Goal: Information Seeking & Learning: Learn about a topic

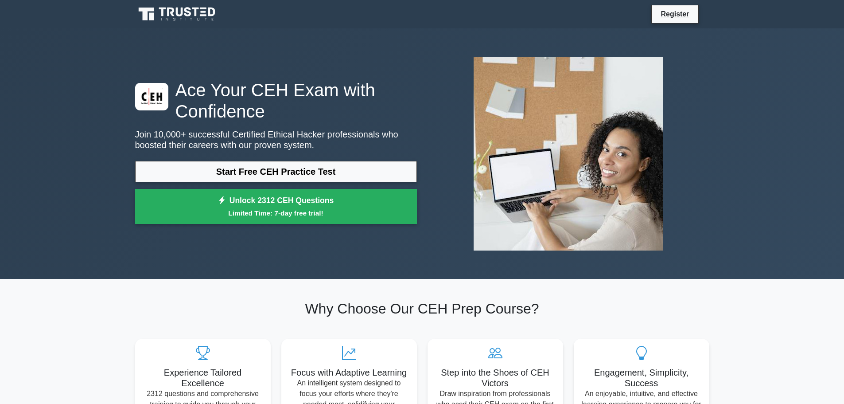
click at [298, 172] on link "Start Free CEH Practice Test" at bounding box center [276, 171] width 282 height 21
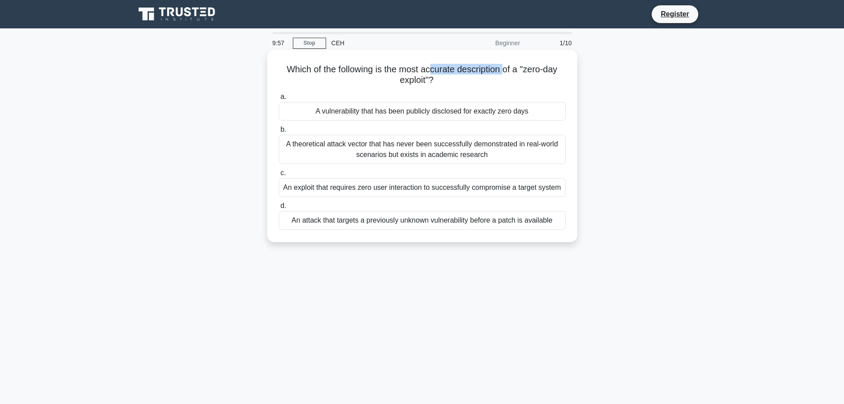
drag, startPoint x: 434, startPoint y: 67, endPoint x: 508, endPoint y: 73, distance: 74.3
click at [508, 73] on h5 "Which of the following is the most accurate description of a "zero-day exploit"…" at bounding box center [422, 75] width 289 height 22
click at [511, 73] on h5 "Which of the following is the most accurate description of a "zero-day exploit"…" at bounding box center [422, 75] width 289 height 22
click at [473, 76] on h5 "Which of the following is the most accurate description of a "zero-day exploit"…" at bounding box center [422, 75] width 289 height 22
click at [490, 219] on div "An attack that targets a previously unknown vulnerability before a patch is ava…" at bounding box center [422, 220] width 287 height 19
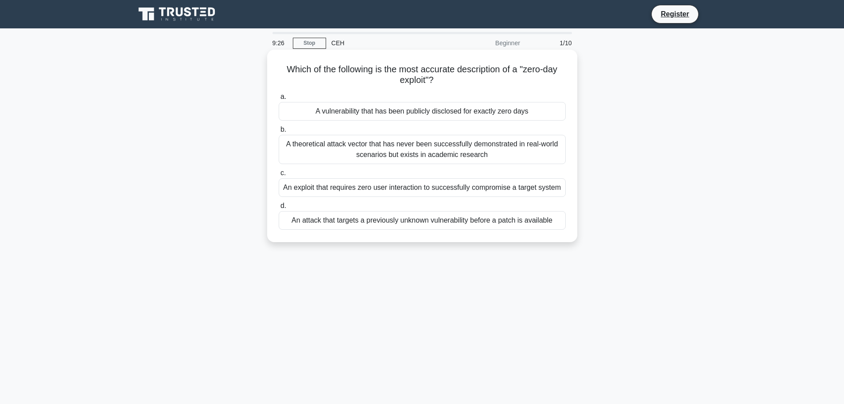
click at [279, 209] on input "d. An attack that targets a previously unknown vulnerability before a patch is …" at bounding box center [279, 206] width 0 height 6
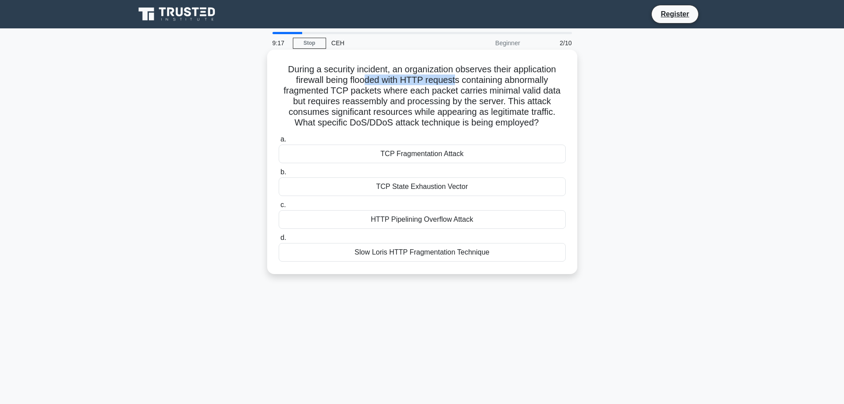
drag, startPoint x: 363, startPoint y: 82, endPoint x: 455, endPoint y: 82, distance: 91.3
click at [455, 82] on h5 "During a security incident, an organization observes their application firewall…" at bounding box center [422, 96] width 289 height 65
drag, startPoint x: 465, startPoint y: 72, endPoint x: 507, endPoint y: 71, distance: 41.7
click at [465, 72] on h5 "During a security incident, an organization observes their application firewall…" at bounding box center [422, 96] width 289 height 65
drag, startPoint x: 307, startPoint y: 92, endPoint x: 344, endPoint y: 92, distance: 36.8
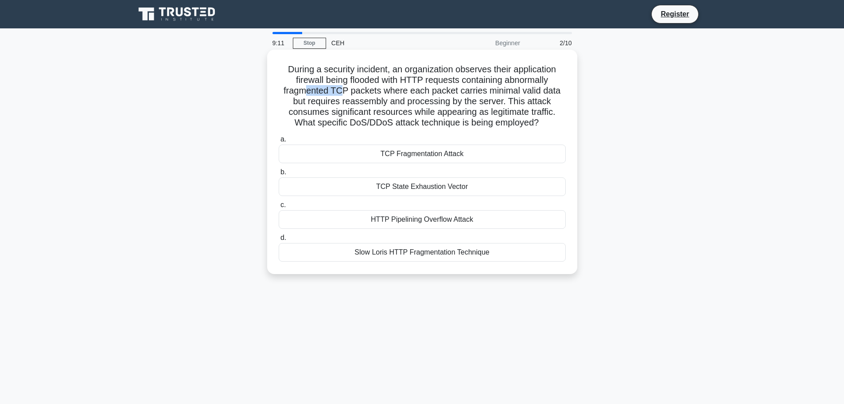
click at [344, 92] on h5 "During a security incident, an organization observes their application firewall…" at bounding box center [422, 96] width 289 height 65
click at [363, 91] on h5 "During a security incident, an organization observes their application firewall…" at bounding box center [422, 96] width 289 height 65
drag, startPoint x: 494, startPoint y: 92, endPoint x: 550, endPoint y: 92, distance: 55.9
click at [533, 92] on h5 "During a security incident, an organization observes their application firewall…" at bounding box center [422, 96] width 289 height 65
click at [551, 92] on h5 "During a security incident, an organization observes their application firewall…" at bounding box center [422, 96] width 289 height 65
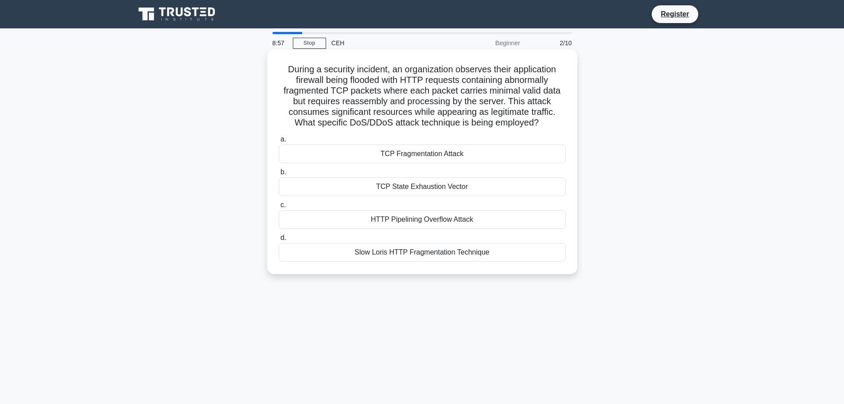
click at [342, 122] on h5 "During a security incident, an organization observes their application firewall…" at bounding box center [422, 96] width 289 height 65
drag, startPoint x: 317, startPoint y: 125, endPoint x: 348, endPoint y: 125, distance: 30.6
click at [317, 125] on h5 "During a security incident, an organization observes their application firewall…" at bounding box center [422, 96] width 289 height 65
click at [513, 125] on h5 "During a security incident, an organization observes their application firewall…" at bounding box center [422, 96] width 289 height 65
drag, startPoint x: 277, startPoint y: 63, endPoint x: 548, endPoint y: 122, distance: 278.2
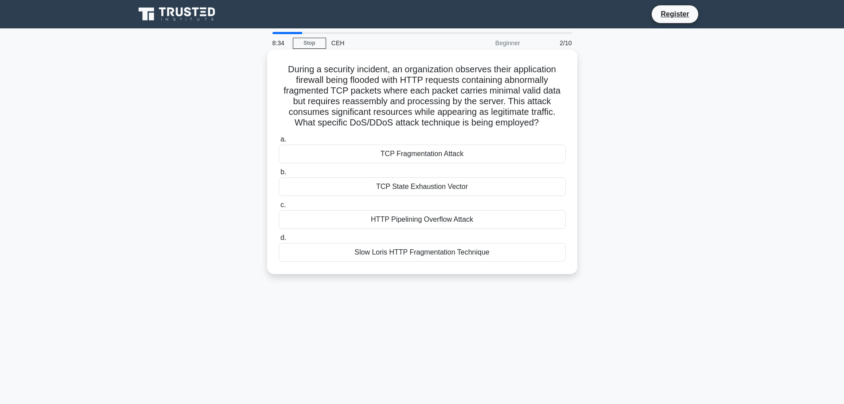
click at [548, 122] on div "During a security incident, an organization observes their application firewall…" at bounding box center [422, 161] width 303 height 217
copy h5 "During a security incident, an organization observes their application firewall…"
click at [516, 125] on h5 "During a security incident, an organization observes their application firewall…" at bounding box center [422, 96] width 289 height 65
click at [340, 55] on div "During a security incident, an organization observes their application firewall…" at bounding box center [422, 161] width 303 height 217
click at [411, 221] on div "HTTP Pipelining Overflow Attack" at bounding box center [422, 219] width 287 height 19
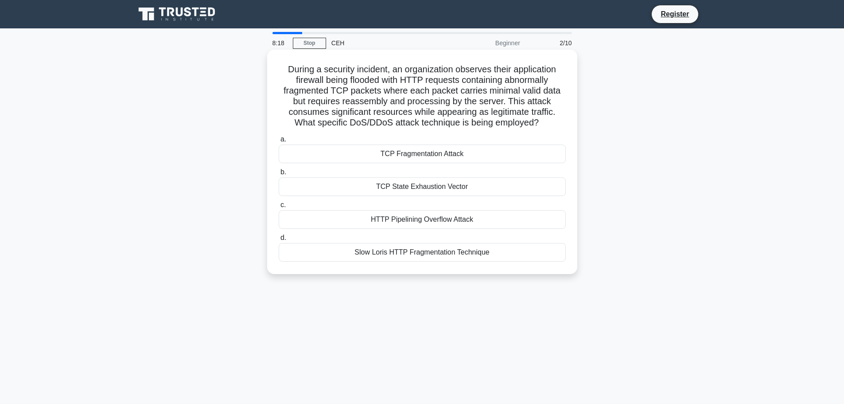
click at [279, 208] on input "c. HTTP Pipelining Overflow Attack" at bounding box center [279, 205] width 0 height 6
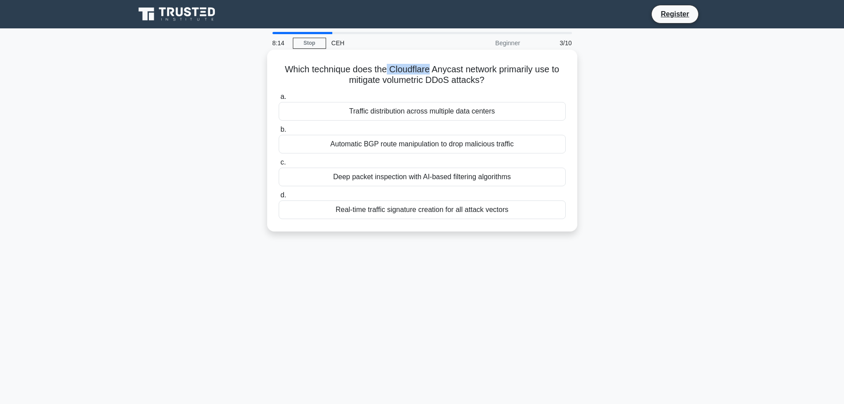
drag, startPoint x: 384, startPoint y: 71, endPoint x: 429, endPoint y: 73, distance: 44.8
click at [429, 73] on h5 "Which technique does the Cloudflare Anycast network primarily use to mitigate v…" at bounding box center [422, 75] width 289 height 22
click at [449, 70] on h5 "Which technique does the Cloudflare Anycast network primarily use to mitigate v…" at bounding box center [422, 75] width 289 height 22
drag, startPoint x: 444, startPoint y: 72, endPoint x: 487, endPoint y: 71, distance: 43.4
click at [483, 71] on h5 "Which technique does the Cloudflare Anycast network primarily use to mitigate v…" at bounding box center [422, 75] width 289 height 22
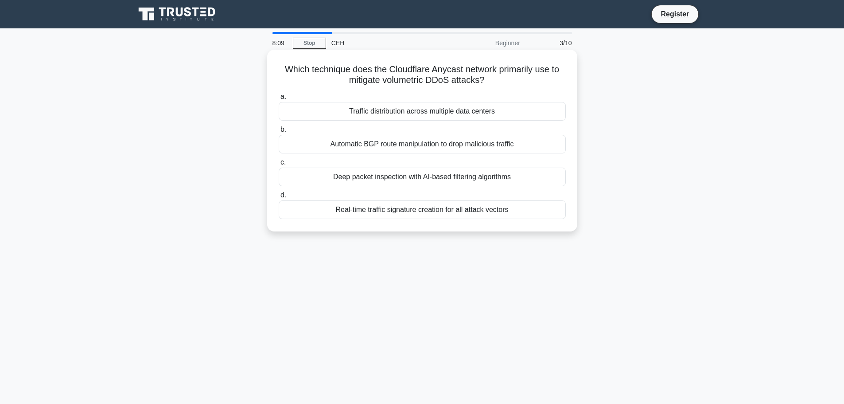
drag, startPoint x: 507, startPoint y: 72, endPoint x: 514, endPoint y: 72, distance: 6.7
click at [508, 72] on h5 "Which technique does the Cloudflare Anycast network primarily use to mitigate v…" at bounding box center [422, 75] width 289 height 22
drag, startPoint x: 394, startPoint y: 83, endPoint x: 451, endPoint y: 84, distance: 56.7
click at [451, 84] on h5 "Which technique does the Cloudflare Anycast network primarily use to mitigate v…" at bounding box center [422, 75] width 289 height 22
click at [478, 83] on h5 "Which technique does the Cloudflare Anycast network primarily use to mitigate v…" at bounding box center [422, 75] width 289 height 22
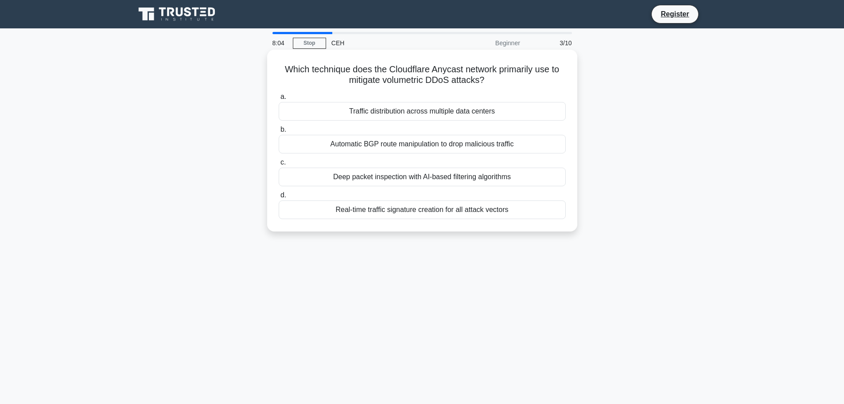
click at [439, 71] on h5 "Which technique does the Cloudflare Anycast network primarily use to mitigate v…" at bounding box center [422, 75] width 289 height 22
drag, startPoint x: 512, startPoint y: 71, endPoint x: 548, endPoint y: 70, distance: 36.4
click at [548, 70] on h5 "Which technique does the Cloudflare Anycast network primarily use to mitigate v…" at bounding box center [422, 75] width 289 height 22
click at [563, 70] on h5 "Which technique does the Cloudflare Anycast network primarily use to mitigate v…" at bounding box center [422, 75] width 289 height 22
click at [379, 86] on h5 "Which technique does the Cloudflare Anycast network primarily use to mitigate v…" at bounding box center [422, 75] width 289 height 22
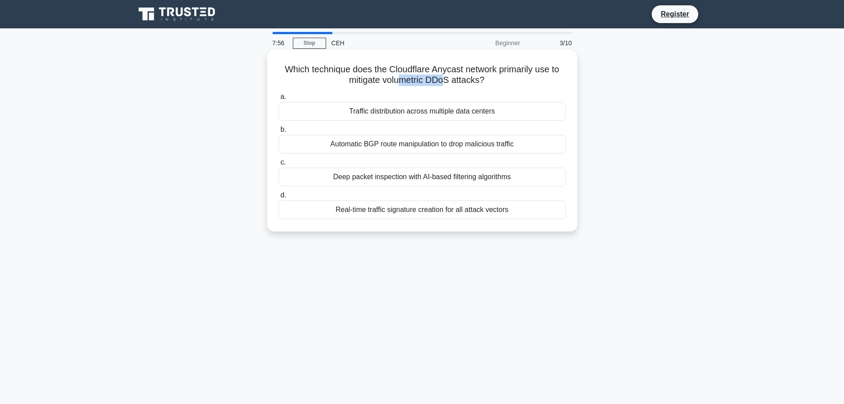
drag, startPoint x: 399, startPoint y: 84, endPoint x: 445, endPoint y: 84, distance: 46.1
click at [445, 84] on h5 "Which technique does the Cloudflare Anycast network primarily use to mitigate v…" at bounding box center [422, 75] width 289 height 22
click at [490, 83] on icon ".spinner_0XTQ{transform-origin:center;animation:spinner_y6GP .75s linear infini…" at bounding box center [489, 80] width 11 height 11
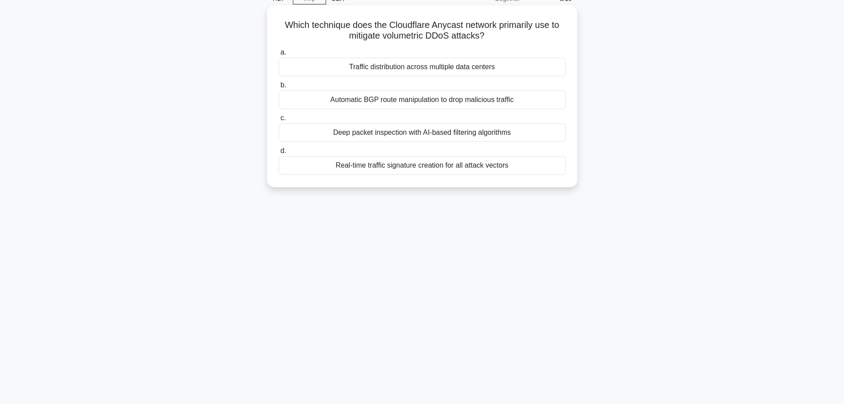
drag, startPoint x: 418, startPoint y: 101, endPoint x: 394, endPoint y: 102, distance: 24.0
click at [394, 102] on div "Automatic BGP route manipulation to drop malicious traffic" at bounding box center [422, 99] width 287 height 19
click at [279, 88] on input "b. Automatic BGP route manipulation to drop malicious traffic" at bounding box center [279, 85] width 0 height 6
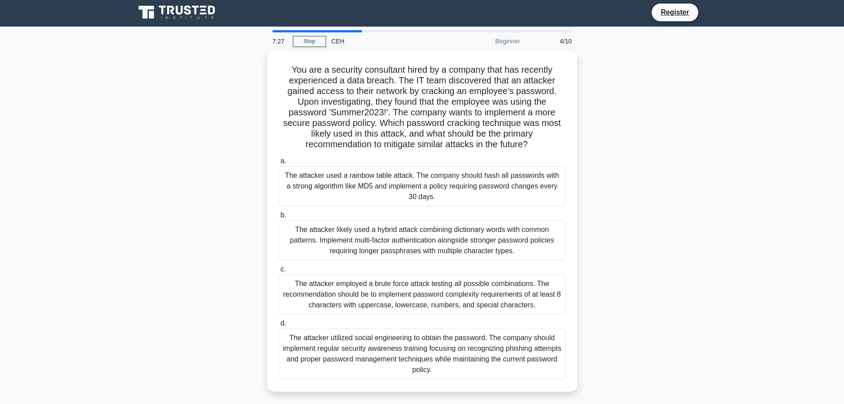
scroll to position [0, 0]
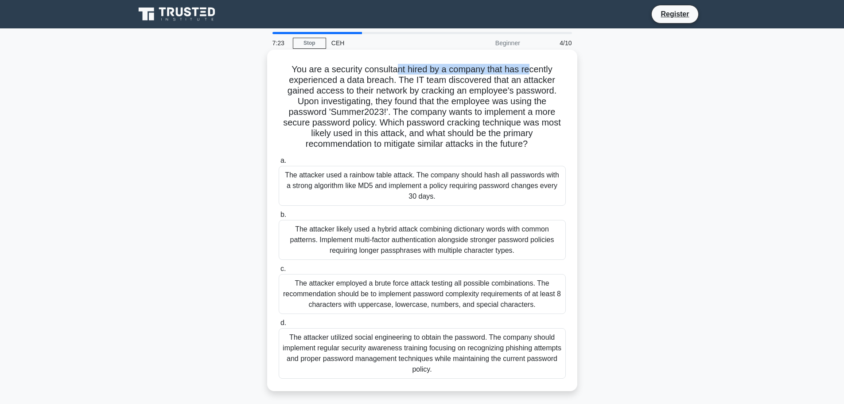
drag, startPoint x: 396, startPoint y: 69, endPoint x: 532, endPoint y: 71, distance: 135.7
click at [531, 71] on h5 "You are a security consultant hired by a company that has recently experienced …" at bounding box center [422, 107] width 289 height 86
click at [532, 71] on h5 "You are a security consultant hired by a company that has recently experienced …" at bounding box center [422, 107] width 289 height 86
click at [395, 81] on h5 "You are a security consultant hired by a company that has recently experienced …" at bounding box center [422, 107] width 289 height 86
click at [410, 92] on h5 "You are a security consultant hired by a company that has recently experienced …" at bounding box center [422, 107] width 289 height 86
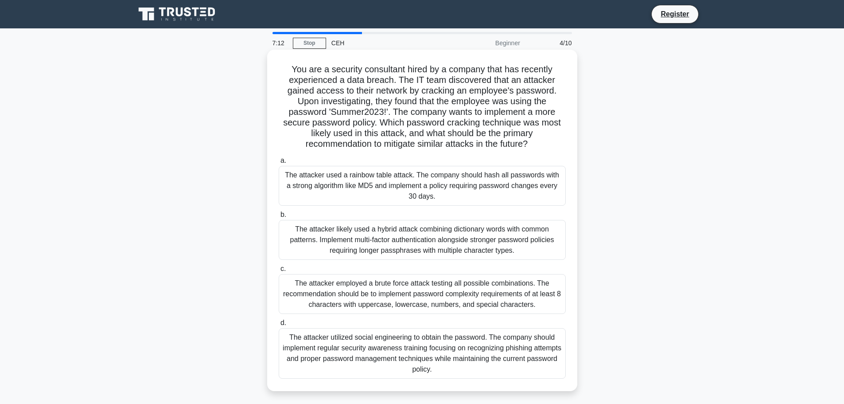
drag, startPoint x: 430, startPoint y: 93, endPoint x: 438, endPoint y: 93, distance: 8.0
click at [431, 93] on h5 "You are a security consultant hired by a company that has recently experienced …" at bounding box center [422, 107] width 289 height 86
drag, startPoint x: 559, startPoint y: 92, endPoint x: 475, endPoint y: 88, distance: 84.7
click at [475, 88] on h5 "You are a security consultant hired by a company that has recently experienced …" at bounding box center [422, 107] width 289 height 86
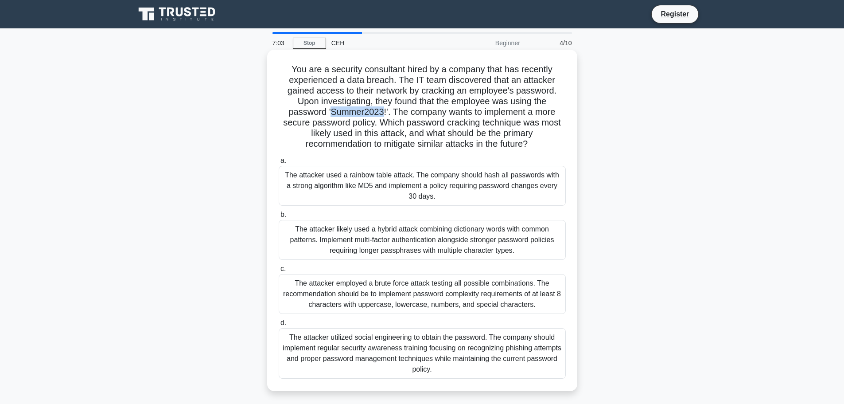
drag, startPoint x: 330, startPoint y: 112, endPoint x: 383, endPoint y: 113, distance: 52.8
click at [383, 113] on h5 "You are a security consultant hired by a company that has recently experienced …" at bounding box center [422, 107] width 289 height 86
click at [415, 113] on h5 "You are a security consultant hired by a company that has recently experienced …" at bounding box center [422, 107] width 289 height 86
drag, startPoint x: 311, startPoint y: 133, endPoint x: 403, endPoint y: 137, distance: 91.9
click at [403, 137] on h5 "You are a security consultant hired by a company that has recently experienced …" at bounding box center [422, 107] width 289 height 86
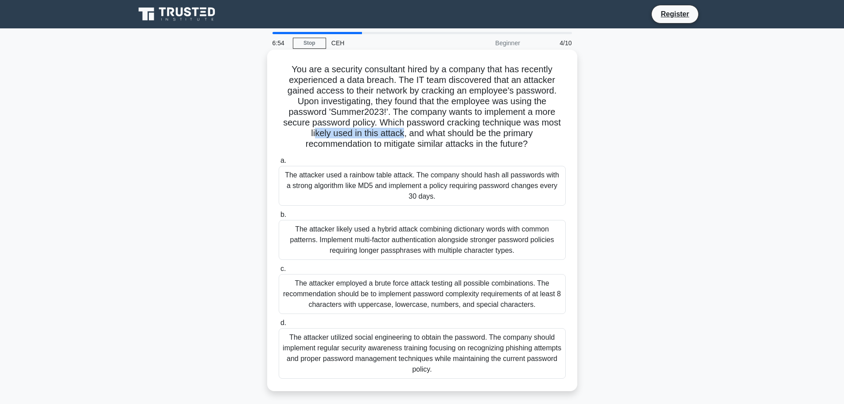
drag, startPoint x: 431, startPoint y: 133, endPoint x: 542, endPoint y: 146, distance: 111.1
click at [542, 145] on h5 "You are a security consultant hired by a company that has recently experienced …" at bounding box center [422, 107] width 289 height 86
click at [539, 146] on icon ".spinner_0XTQ{transform-origin:center;animation:spinner_y6GP .75s linear infini…" at bounding box center [533, 144] width 11 height 11
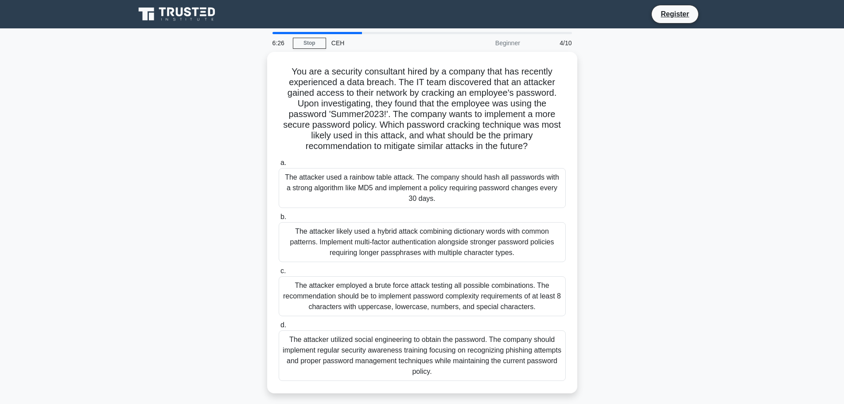
drag, startPoint x: 546, startPoint y: 149, endPoint x: 240, endPoint y: 70, distance: 315.9
click at [240, 70] on div "You are a security consultant hired by a company that has recently experienced …" at bounding box center [422, 228] width 585 height 352
copy h5 "You are a security consultant hired by a company that has recently experienced …"
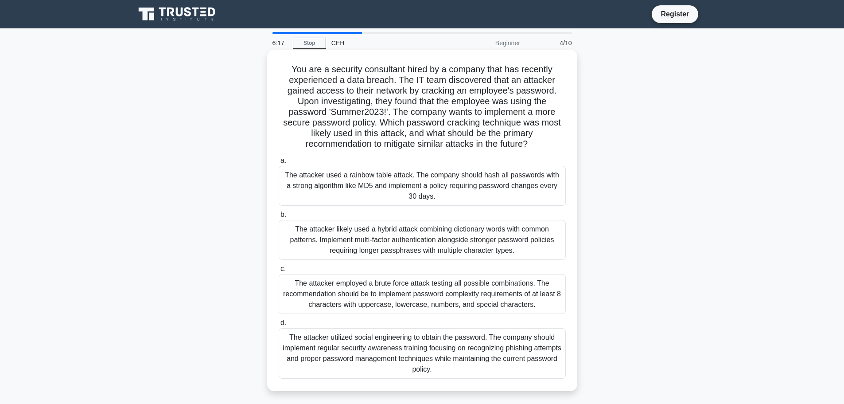
drag, startPoint x: 280, startPoint y: 157, endPoint x: 461, endPoint y: 366, distance: 276.2
click at [465, 368] on div "a. The attacker used a rainbow table attack. The company should hash all passwo…" at bounding box center [422, 266] width 298 height 227
copy div "a. The attacker used a rainbow table attack. The company should hash all passwo…"
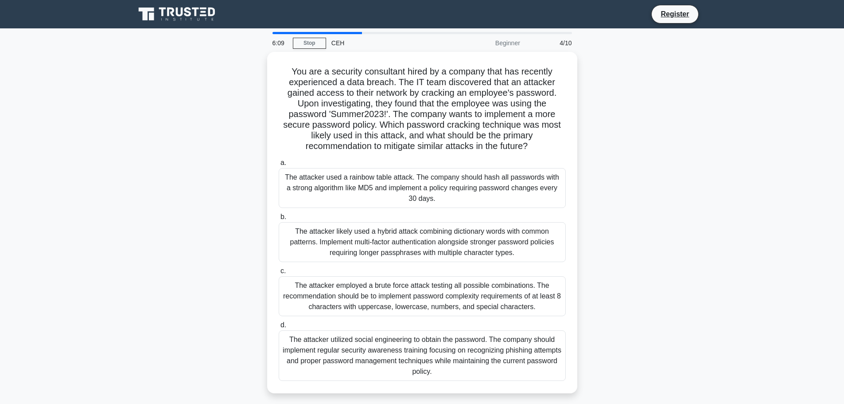
click at [680, 37] on div "6:09 Stop CEH Beginner 4/10 You are a security consultant hired by a company th…" at bounding box center [422, 253] width 585 height 443
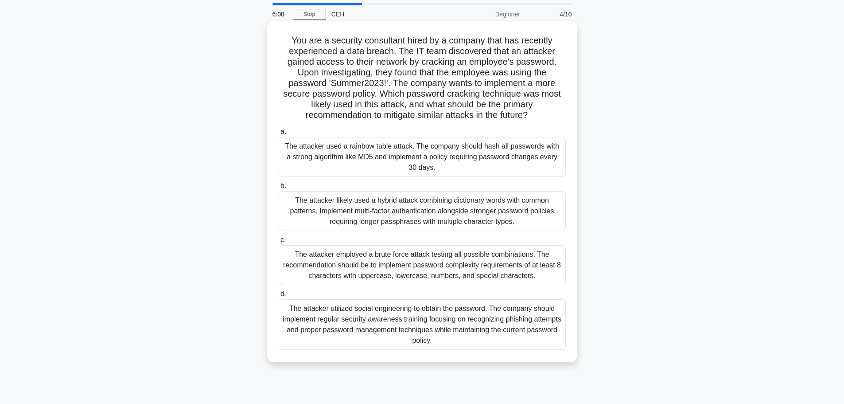
scroll to position [44, 0]
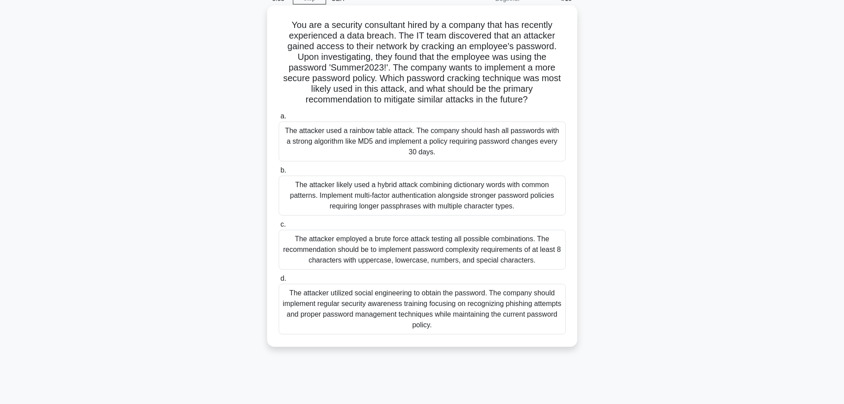
click at [443, 262] on div "The attacker employed a brute force attack testing all possible combinations. T…" at bounding box center [422, 250] width 287 height 40
click at [279, 227] on input "c. The attacker employed a brute force attack testing all possible combinations…" at bounding box center [279, 225] width 0 height 6
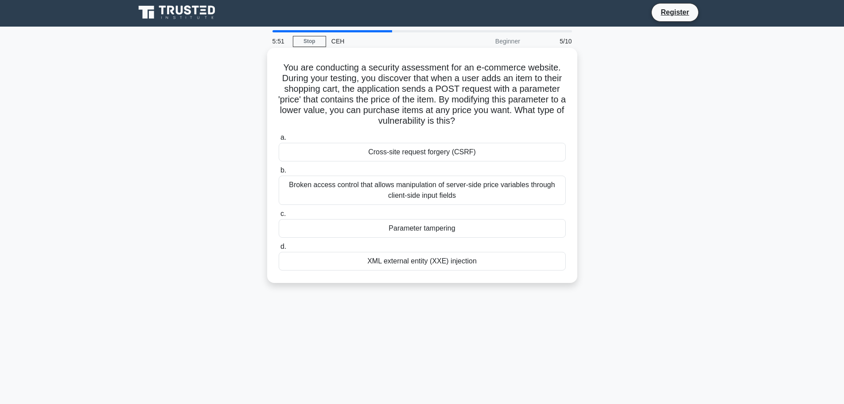
scroll to position [0, 0]
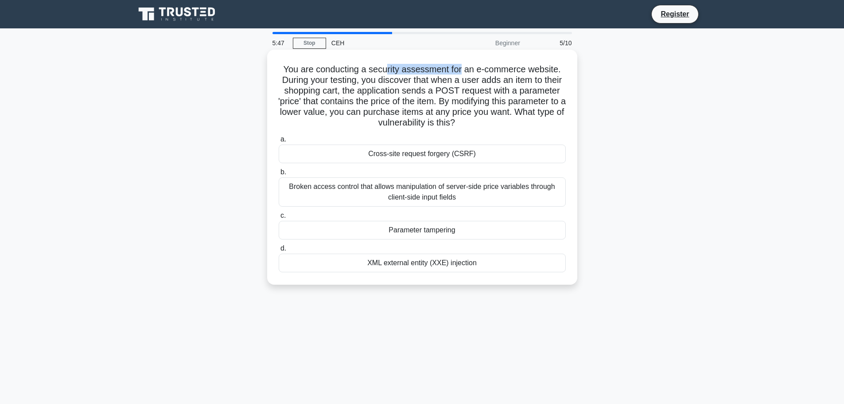
drag, startPoint x: 388, startPoint y: 69, endPoint x: 461, endPoint y: 72, distance: 73.2
click at [461, 72] on h5 "You are conducting a security assessment for an e-commerce website. During your…" at bounding box center [422, 96] width 289 height 65
click at [497, 72] on h5 "You are conducting a security assessment for an e-commerce website. During your…" at bounding box center [422, 96] width 289 height 65
drag, startPoint x: 379, startPoint y: 80, endPoint x: 477, endPoint y: 83, distance: 97.6
click at [477, 83] on h5 "You are conducting a security assessment for an e-commerce website. During your…" at bounding box center [422, 96] width 289 height 65
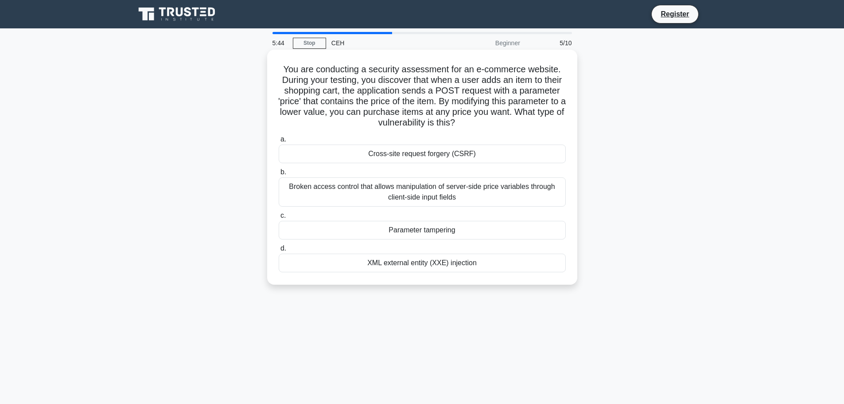
click at [500, 82] on h5 "You are conducting a security assessment for an e-commerce website. During your…" at bounding box center [422, 96] width 289 height 65
click at [374, 95] on h5 "You are conducting a security assessment for an e-commerce website. During your…" at bounding box center [422, 96] width 289 height 65
drag, startPoint x: 333, startPoint y: 103, endPoint x: 380, endPoint y: 104, distance: 47.0
click at [380, 104] on h5 "You are conducting a security assessment for an e-commerce website. During your…" at bounding box center [422, 96] width 289 height 65
drag, startPoint x: 399, startPoint y: 106, endPoint x: 425, endPoint y: 102, distance: 26.1
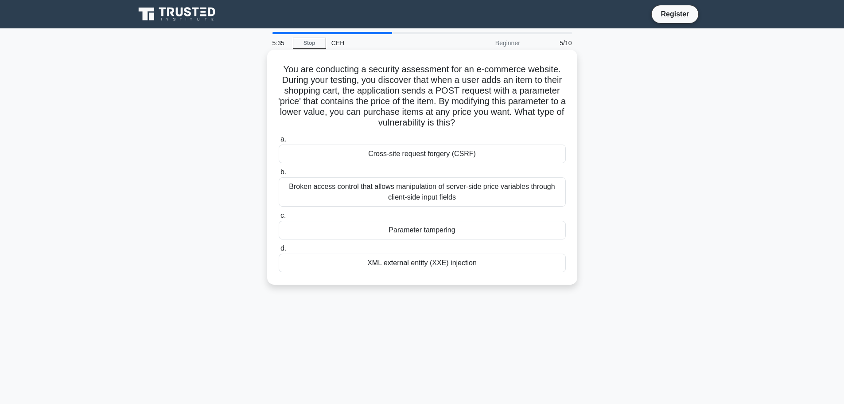
click at [404, 104] on h5 "You are conducting a security assessment for an e-commerce website. During your…" at bounding box center [422, 96] width 289 height 65
drag, startPoint x: 436, startPoint y: 102, endPoint x: 487, endPoint y: 102, distance: 51.0
click at [487, 102] on h5 "You are conducting a security assessment for an e-commerce website. During your…" at bounding box center [422, 96] width 289 height 65
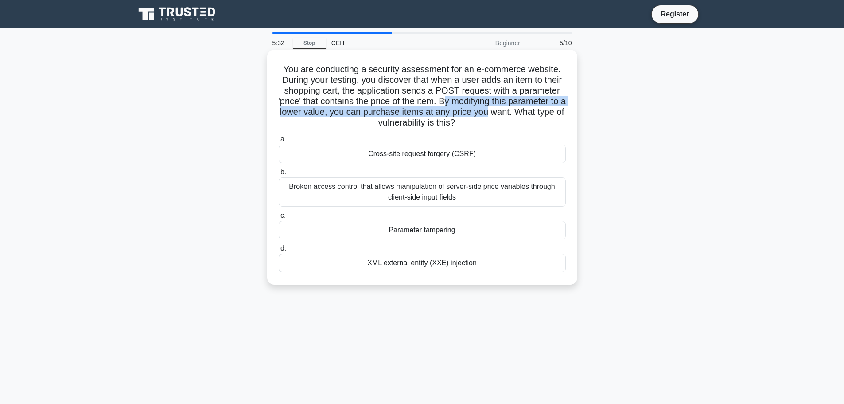
drag, startPoint x: 496, startPoint y: 102, endPoint x: 566, endPoint y: 108, distance: 70.3
click at [566, 108] on h5 "You are conducting a security assessment for an e-commerce website. During your…" at bounding box center [422, 96] width 289 height 65
click at [341, 116] on h5 "You are conducting a security assessment for an e-commerce website. During your…" at bounding box center [422, 96] width 289 height 65
click at [369, 110] on h5 "You are conducting a security assessment for an e-commerce website. During your…" at bounding box center [422, 96] width 289 height 65
drag, startPoint x: 328, startPoint y: 113, endPoint x: 401, endPoint y: 114, distance: 73.6
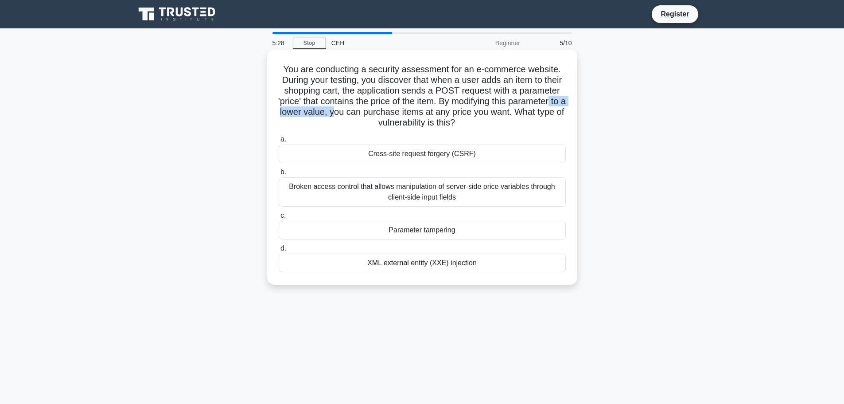
click at [401, 114] on h5 "You are conducting a security assessment for an e-commerce website. During your…" at bounding box center [422, 96] width 289 height 65
click at [451, 114] on h5 "You are conducting a security assessment for an e-commerce website. During your…" at bounding box center [422, 96] width 289 height 65
drag, startPoint x: 477, startPoint y: 114, endPoint x: 554, endPoint y: 119, distance: 76.8
click at [560, 120] on h5 "You are conducting a security assessment for an e-commerce website. During your…" at bounding box center [422, 96] width 289 height 65
click at [447, 119] on h5 "You are conducting a security assessment for an e-commerce website. During your…" at bounding box center [422, 96] width 289 height 65
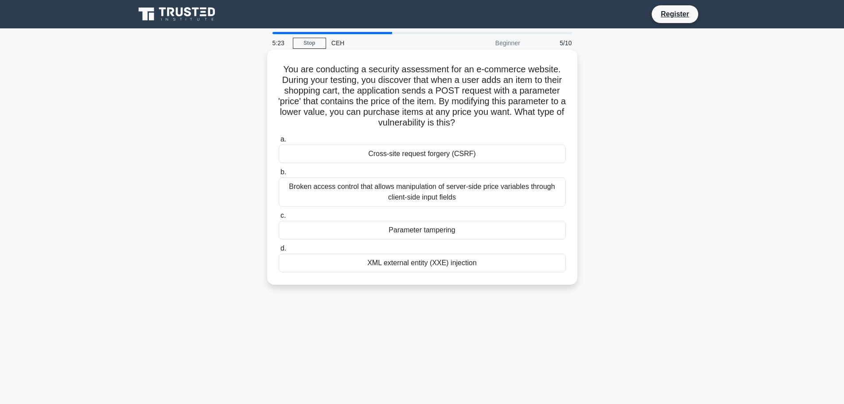
drag, startPoint x: 505, startPoint y: 123, endPoint x: 365, endPoint y: 117, distance: 140.2
click at [364, 115] on h5 "You are conducting a security assessment for an e-commerce website. During your…" at bounding box center [422, 96] width 289 height 65
click at [366, 119] on h5 "You are conducting a security assessment for an e-commerce website. During your…" at bounding box center [422, 96] width 289 height 65
drag, startPoint x: 280, startPoint y: 66, endPoint x: 488, endPoint y: 266, distance: 288.4
click at [488, 268] on div "You are conducting a security assessment for an e-commerce website. During your…" at bounding box center [422, 167] width 303 height 228
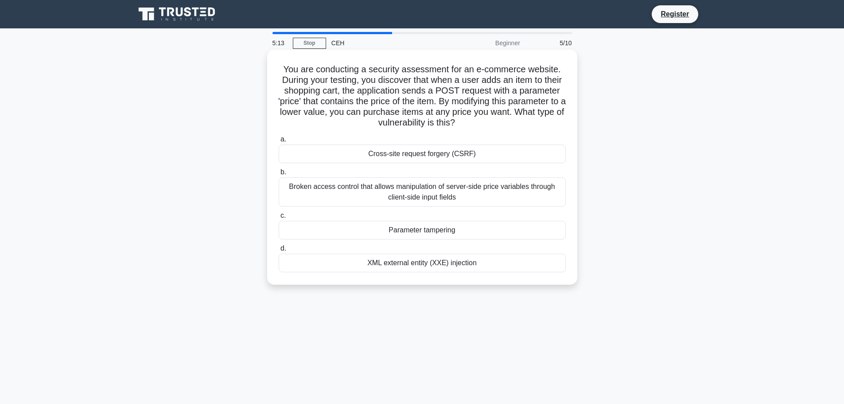
copy div "You are conducting a security assessment for an e-commerce website. During your…"
click at [339, 142] on label "a. Cross-site request forgery (CSRF)" at bounding box center [422, 148] width 287 height 29
click at [279, 142] on input "a. Cross-site request forgery (CSRF)" at bounding box center [279, 140] width 0 height 6
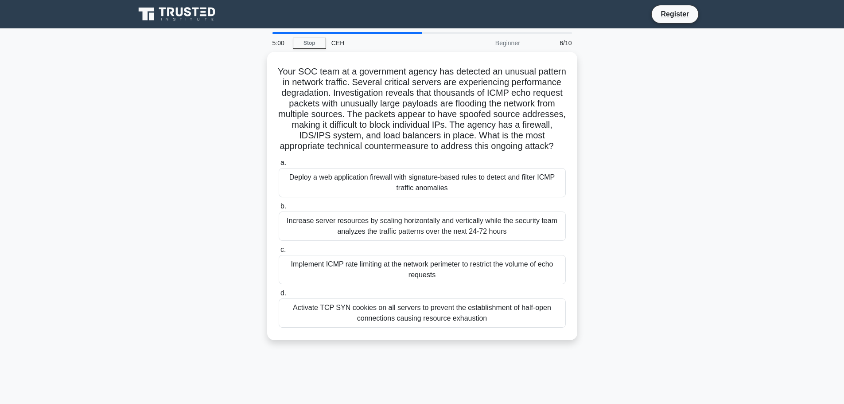
click at [251, 125] on div "Your SOC team at a government agency has detected an unusual pattern in network…" at bounding box center [422, 201] width 585 height 299
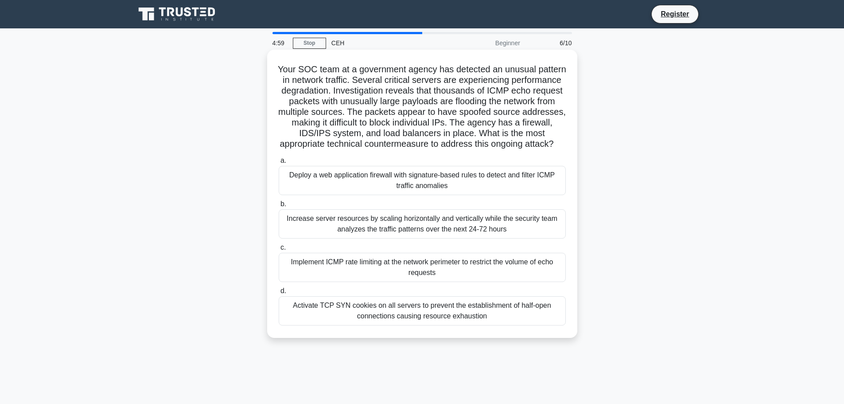
click at [267, 127] on div "Your SOC team at a government agency has detected an unusual pattern in network…" at bounding box center [422, 194] width 310 height 288
click at [277, 129] on div "Your SOC team at a government agency has detected an unusual pattern in network…" at bounding box center [422, 193] width 303 height 281
click at [564, 132] on h5 "Your SOC team at a government agency has detected an unusual pattern in network…" at bounding box center [422, 107] width 289 height 86
click at [573, 133] on div "Your SOC team at a government agency has detected an unusual pattern in network…" at bounding box center [422, 193] width 303 height 281
drag, startPoint x: 390, startPoint y: 82, endPoint x: 414, endPoint y: 79, distance: 24.6
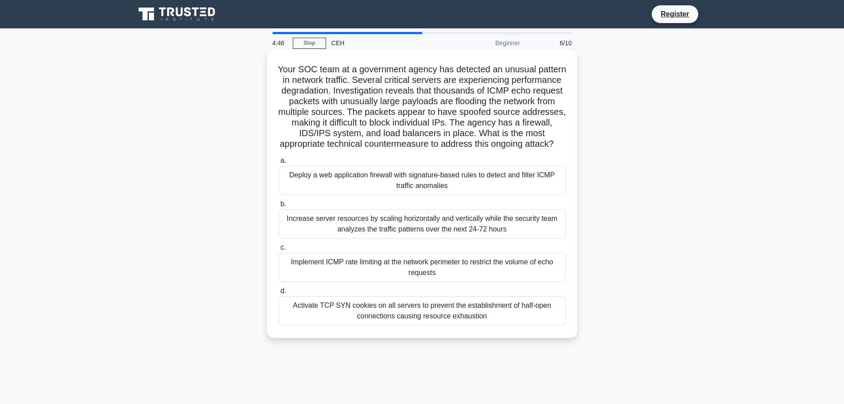
click at [390, 82] on h5 "Your SOC team at a government agency has detected an unusual pattern in network…" at bounding box center [422, 107] width 289 height 86
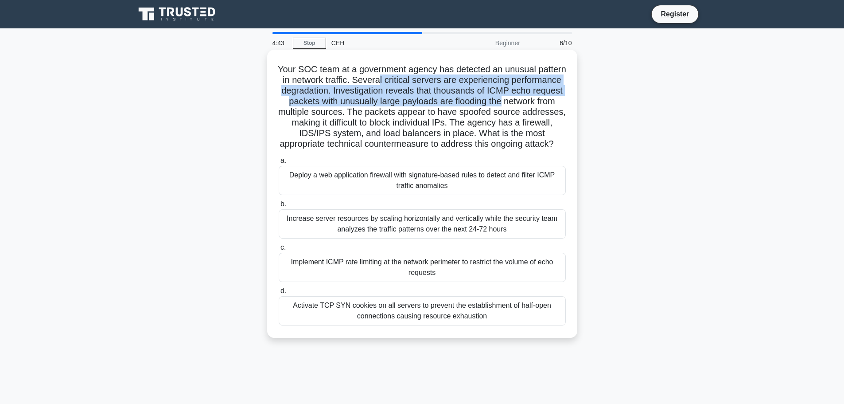
drag, startPoint x: 422, startPoint y: 79, endPoint x: 563, endPoint y: 101, distance: 142.3
click at [563, 101] on h5 "Your SOC team at a government agency has detected an unusual pattern in network…" at bounding box center [422, 107] width 289 height 86
click at [371, 95] on h5 "Your SOC team at a government agency has detected an unusual pattern in network…" at bounding box center [422, 107] width 289 height 86
drag, startPoint x: 384, startPoint y: 93, endPoint x: 567, endPoint y: 98, distance: 182.7
click at [567, 98] on div "Your SOC team at a government agency has detected an unusual pattern in network…" at bounding box center [422, 193] width 303 height 281
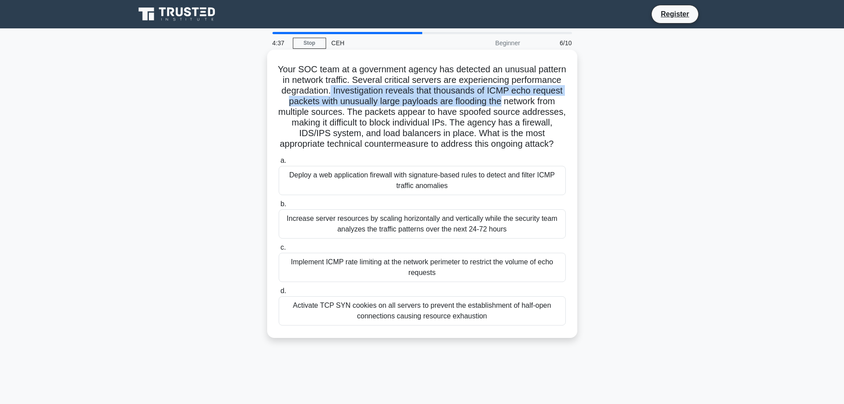
click at [472, 103] on h5 "Your SOC team at a government agency has detected an unusual pattern in network…" at bounding box center [422, 107] width 289 height 86
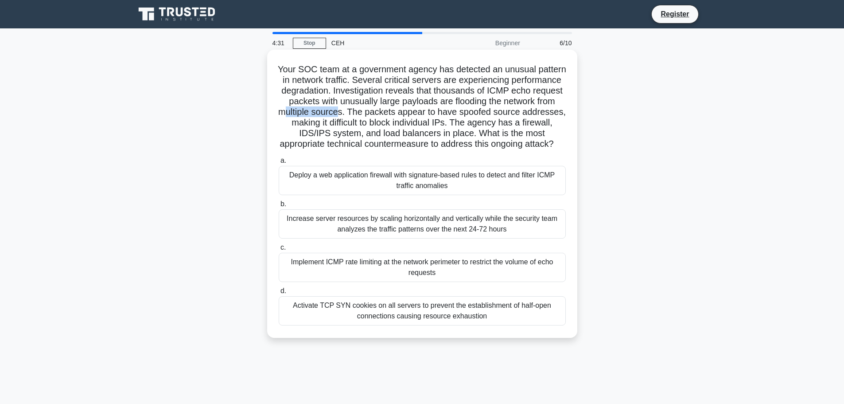
drag, startPoint x: 352, startPoint y: 115, endPoint x: 406, endPoint y: 115, distance: 54.1
click at [406, 115] on h5 "Your SOC team at a government agency has detected an unusual pattern in network…" at bounding box center [422, 107] width 289 height 86
drag, startPoint x: 464, startPoint y: 112, endPoint x: 556, endPoint y: 117, distance: 92.4
click at [556, 117] on h5 "Your SOC team at a government agency has detected an unusual pattern in network…" at bounding box center [422, 107] width 289 height 86
click at [295, 120] on h5 "Your SOC team at a government agency has detected an unusual pattern in network…" at bounding box center [422, 107] width 289 height 86
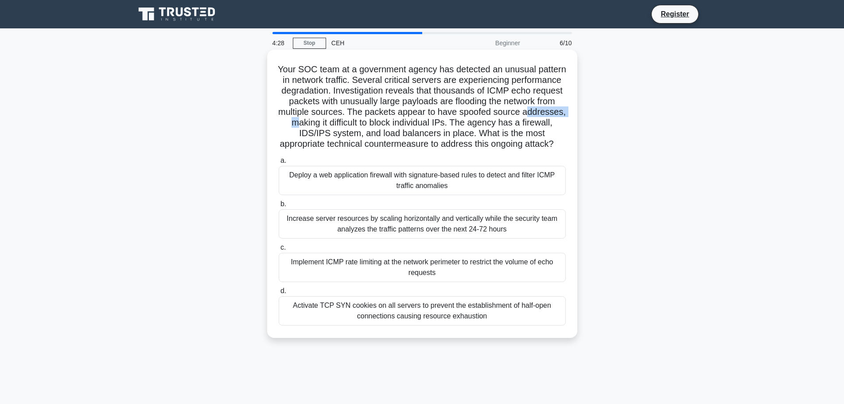
drag, startPoint x: 313, startPoint y: 122, endPoint x: 356, endPoint y: 122, distance: 43.9
click at [356, 122] on h5 "Your SOC team at a government agency has detected an unusual pattern in network…" at bounding box center [422, 107] width 289 height 86
drag, startPoint x: 397, startPoint y: 125, endPoint x: 421, endPoint y: 129, distance: 24.7
click at [402, 125] on h5 "Your SOC team at a government agency has detected an unusual pattern in network…" at bounding box center [422, 107] width 289 height 86
click at [464, 127] on h5 "Your SOC team at a government agency has detected an unusual pattern in network…" at bounding box center [422, 107] width 289 height 86
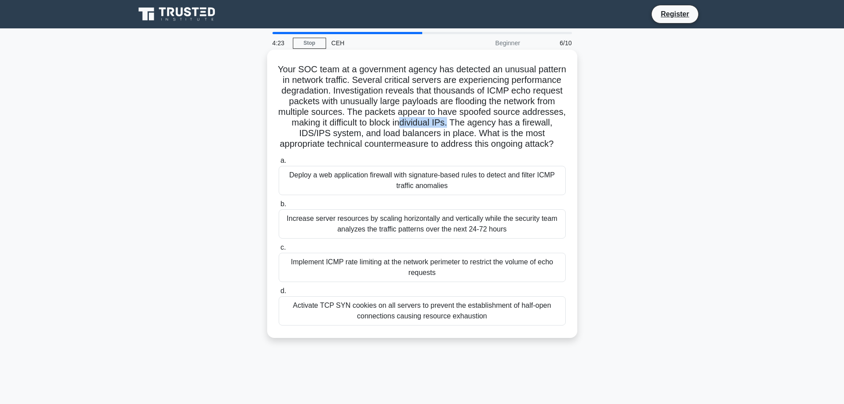
drag, startPoint x: 466, startPoint y: 126, endPoint x: 516, endPoint y: 125, distance: 49.7
click at [516, 125] on h5 "Your SOC team at a government agency has detected an unusual pattern in network…" at bounding box center [422, 107] width 289 height 86
click at [531, 124] on h5 "Your SOC team at a government agency has detected an unusual pattern in network…" at bounding box center [422, 107] width 289 height 86
drag, startPoint x: 291, startPoint y: 136, endPoint x: 348, endPoint y: 137, distance: 56.3
click at [348, 137] on h5 "Your SOC team at a government agency has detected an unusual pattern in network…" at bounding box center [422, 107] width 289 height 86
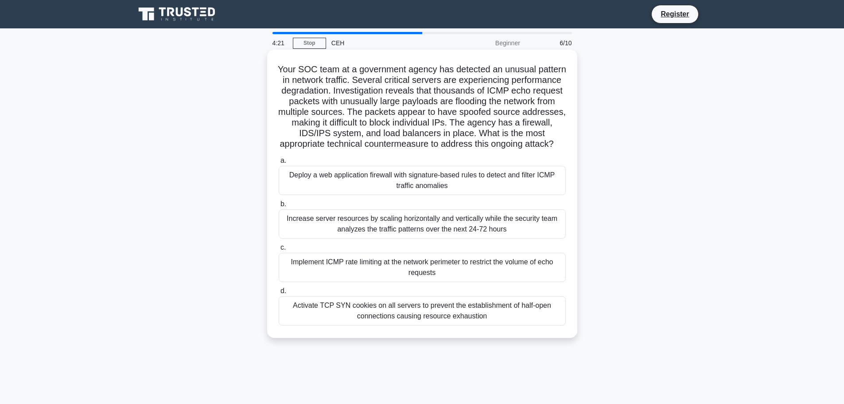
click at [398, 135] on h5 "Your SOC team at a government agency has detected an unusual pattern in network…" at bounding box center [422, 107] width 289 height 86
drag, startPoint x: 467, startPoint y: 133, endPoint x: 511, endPoint y: 133, distance: 43.9
click at [511, 133] on h5 "Your SOC team at a government agency has detected an unusual pattern in network…" at bounding box center [422, 107] width 289 height 86
click at [537, 137] on h5 "Your SOC team at a government agency has detected an unusual pattern in network…" at bounding box center [422, 107] width 289 height 86
drag, startPoint x: 320, startPoint y: 144, endPoint x: 562, endPoint y: 152, distance: 241.7
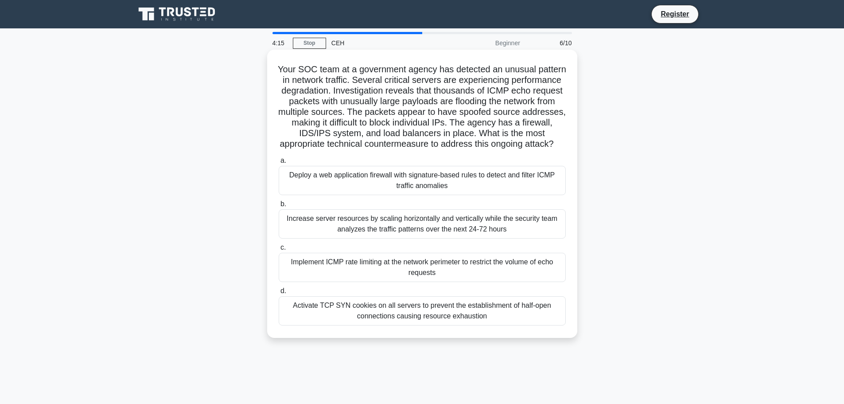
click at [562, 150] on h5 "Your SOC team at a government agency has detected an unusual pattern in network…" at bounding box center [422, 107] width 289 height 86
click at [395, 150] on h5 "Your SOC team at a government agency has detected an unusual pattern in network…" at bounding box center [422, 107] width 289 height 86
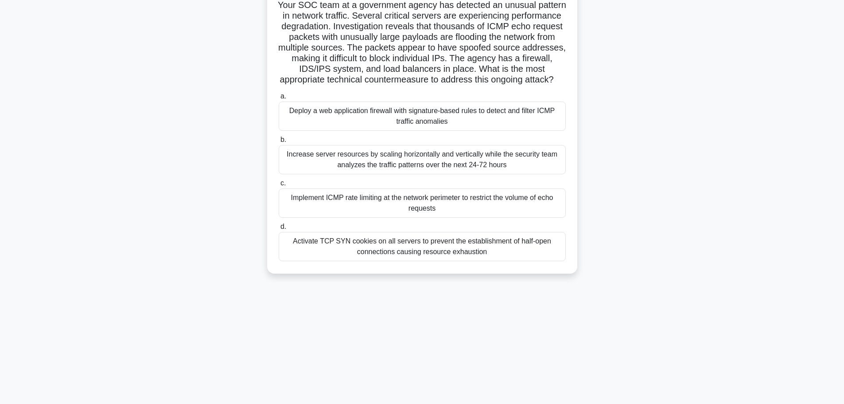
scroll to position [75, 0]
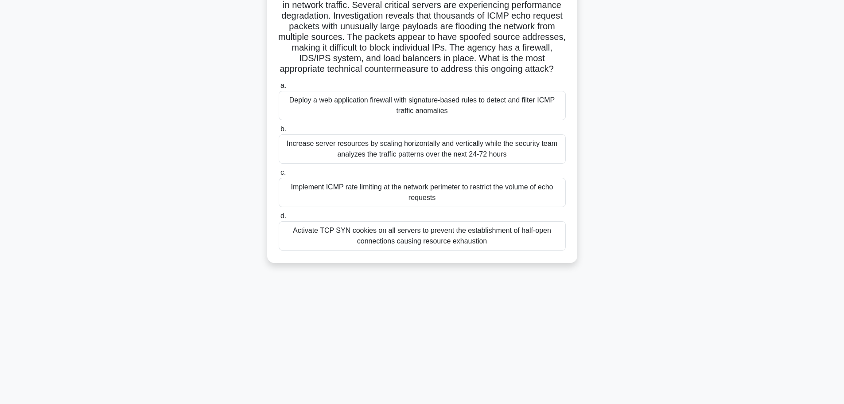
click at [427, 244] on div "Activate TCP SYN cookies on all servers to prevent the establishment of half-op…" at bounding box center [422, 235] width 287 height 29
click at [279, 219] on input "d. Activate TCP SYN cookies on all servers to prevent the establishment of half…" at bounding box center [279, 216] width 0 height 6
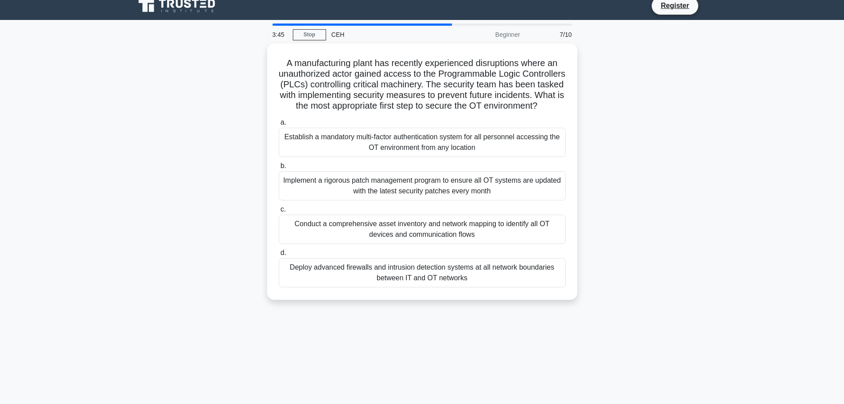
scroll to position [0, 0]
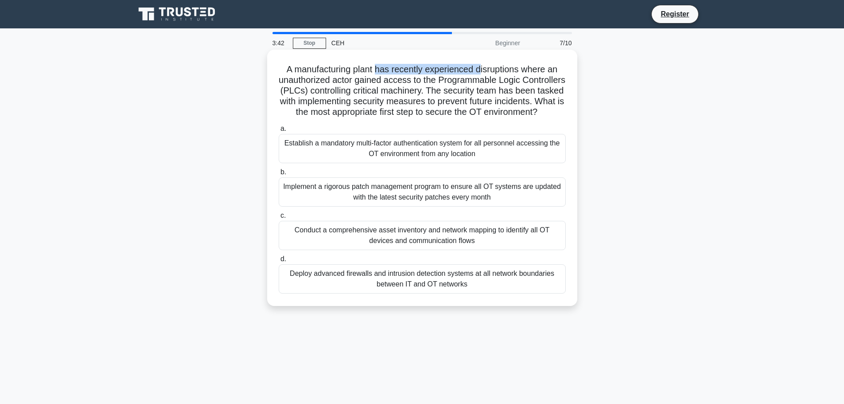
drag, startPoint x: 376, startPoint y: 71, endPoint x: 482, endPoint y: 71, distance: 105.9
click at [482, 71] on h5 "A manufacturing plant has recently experienced disruptions where an unauthorize…" at bounding box center [422, 91] width 289 height 54
click at [482, 78] on h5 "A manufacturing plant has recently experienced disruptions where an unauthorize…" at bounding box center [422, 91] width 289 height 54
drag, startPoint x: 280, startPoint y: 67, endPoint x: 491, endPoint y: 314, distance: 325.1
click at [491, 306] on div "A manufacturing plant has recently experienced disruptions where an unauthorize…" at bounding box center [422, 178] width 310 height 256
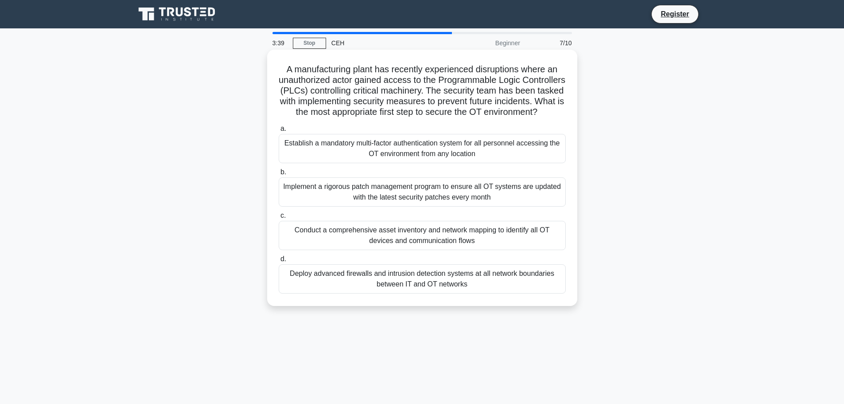
copy div "A manufacturing plant has recently experienced disruptions where an unauthorize…"
click at [326, 132] on div "A manufacturing plant has recently experienced disruptions where an unauthorize…" at bounding box center [422, 177] width 303 height 249
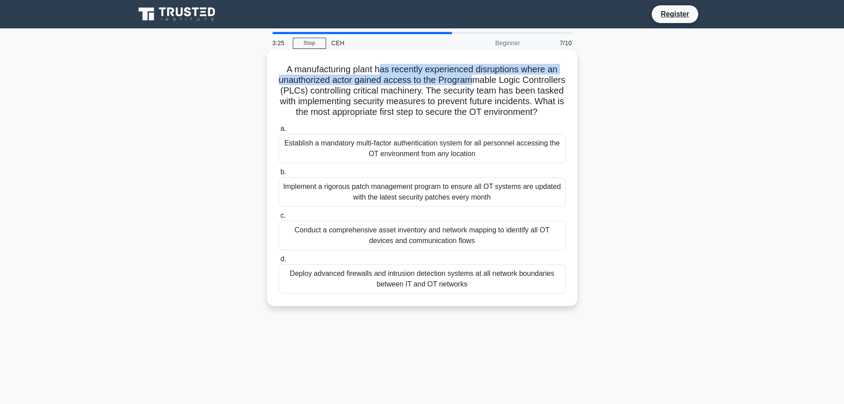
drag, startPoint x: 379, startPoint y: 65, endPoint x: 497, endPoint y: 77, distance: 118.6
click at [497, 77] on h5 "A manufacturing plant has recently experienced disruptions where an unauthorize…" at bounding box center [422, 91] width 289 height 54
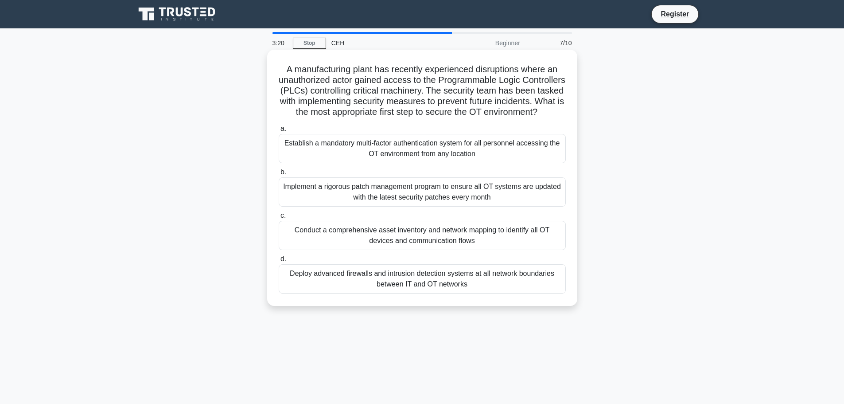
click at [498, 82] on h5 "A manufacturing plant has recently experienced disruptions where an unauthorize…" at bounding box center [422, 91] width 289 height 54
drag, startPoint x: 340, startPoint y: 90, endPoint x: 354, endPoint y: 90, distance: 13.3
click at [354, 90] on h5 "A manufacturing plant has recently experienced disruptions where an unauthorize…" at bounding box center [422, 91] width 289 height 54
drag, startPoint x: 389, startPoint y: 92, endPoint x: 472, endPoint y: 95, distance: 83.0
click at [472, 95] on h5 "A manufacturing plant has recently experienced disruptions where an unauthorize…" at bounding box center [422, 91] width 289 height 54
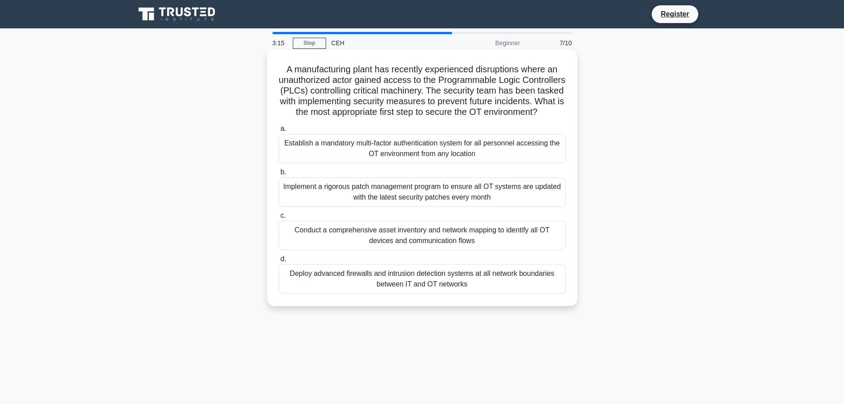
click at [543, 92] on h5 "A manufacturing plant has recently experienced disruptions where an unauthorize…" at bounding box center [422, 91] width 289 height 54
drag, startPoint x: 441, startPoint y: 102, endPoint x: 562, endPoint y: 103, distance: 121.5
click at [562, 103] on h5 "A manufacturing plant has recently experienced disruptions where an unauthorize…" at bounding box center [422, 91] width 289 height 54
click at [303, 111] on h5 "A manufacturing plant has recently experienced disruptions where an unauthorize…" at bounding box center [422, 91] width 289 height 54
drag, startPoint x: 347, startPoint y: 112, endPoint x: 558, endPoint y: 121, distance: 211.2
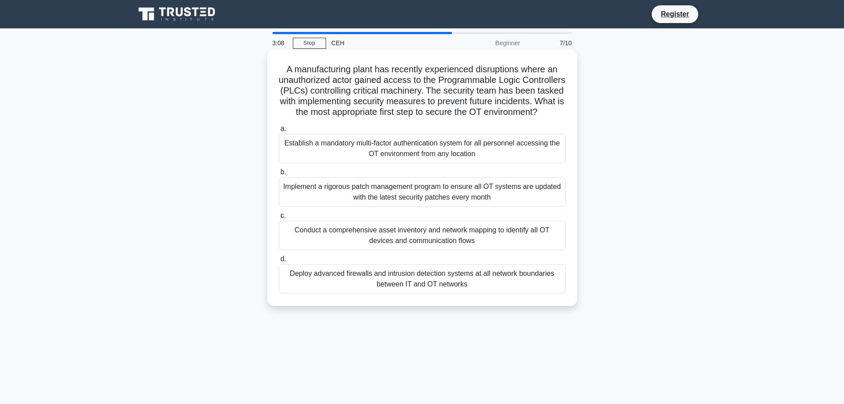
click at [558, 118] on h5 "A manufacturing plant has recently experienced disruptions where an unauthorize…" at bounding box center [422, 91] width 289 height 54
click at [511, 118] on h5 "A manufacturing plant has recently experienced disruptions where an unauthorize…" at bounding box center [422, 91] width 289 height 54
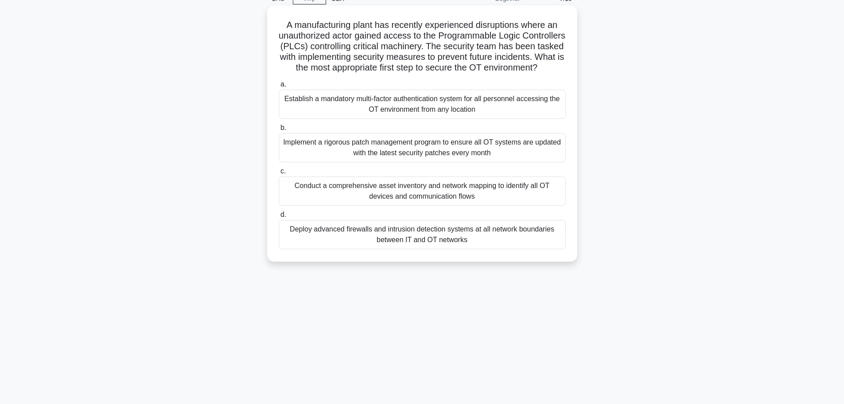
drag, startPoint x: 363, startPoint y: 158, endPoint x: 463, endPoint y: 158, distance: 100.2
click at [463, 158] on div "Implement a rigorous patch management program to ensure all OT systems are upda…" at bounding box center [422, 147] width 287 height 29
click at [512, 156] on div "Implement a rigorous patch management program to ensure all OT systems are upda…" at bounding box center [422, 147] width 287 height 29
click at [279, 131] on input "b. Implement a rigorous patch management program to ensure all OT systems are u…" at bounding box center [279, 128] width 0 height 6
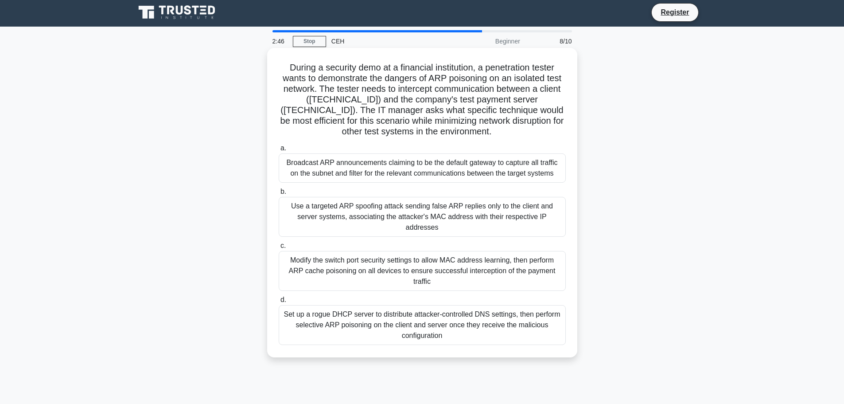
scroll to position [0, 0]
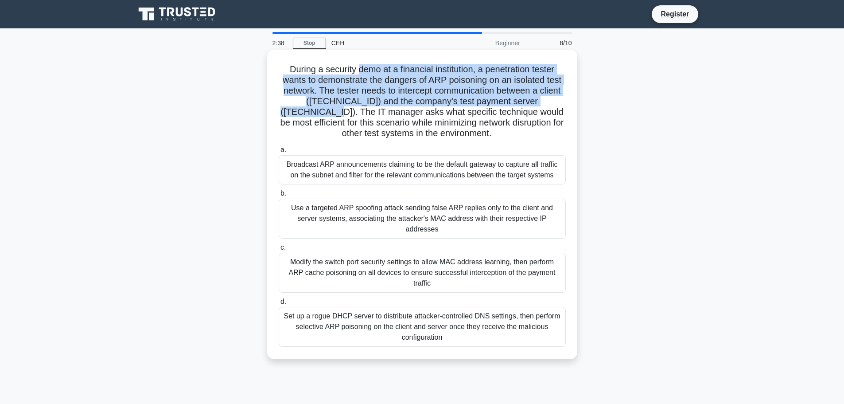
drag, startPoint x: 355, startPoint y: 72, endPoint x: 557, endPoint y: 101, distance: 204.2
click at [557, 101] on h5 "During a security demo at a financial institution, a penetration tester wants t…" at bounding box center [422, 101] width 289 height 75
click at [430, 98] on h5 "During a security demo at a financial institution, a penetration tester wants t…" at bounding box center [422, 101] width 289 height 75
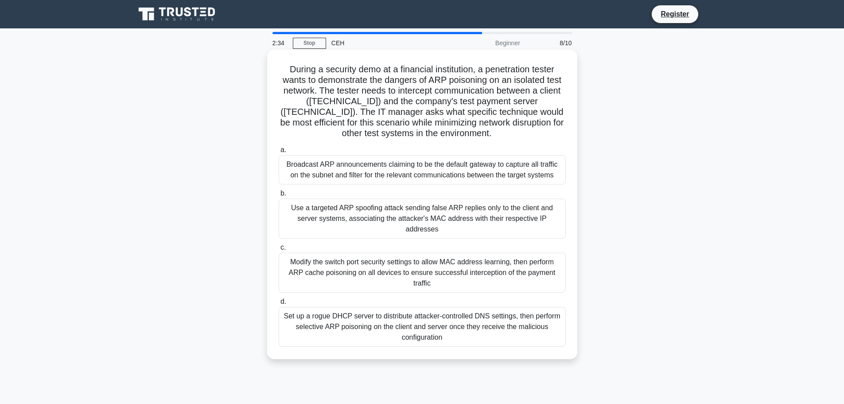
click at [460, 72] on h5 "During a security demo at a financial institution, a penetration tester wants t…" at bounding box center [422, 101] width 289 height 75
drag, startPoint x: 509, startPoint y: 71, endPoint x: 551, endPoint y: 70, distance: 42.1
click at [551, 70] on h5 "During a security demo at a financial institution, a penetration tester wants t…" at bounding box center [422, 101] width 289 height 75
drag, startPoint x: 450, startPoint y: 81, endPoint x: 436, endPoint y: 82, distance: 14.2
click at [436, 82] on h5 "During a security demo at a financial institution, a penetration tester wants t…" at bounding box center [422, 101] width 289 height 75
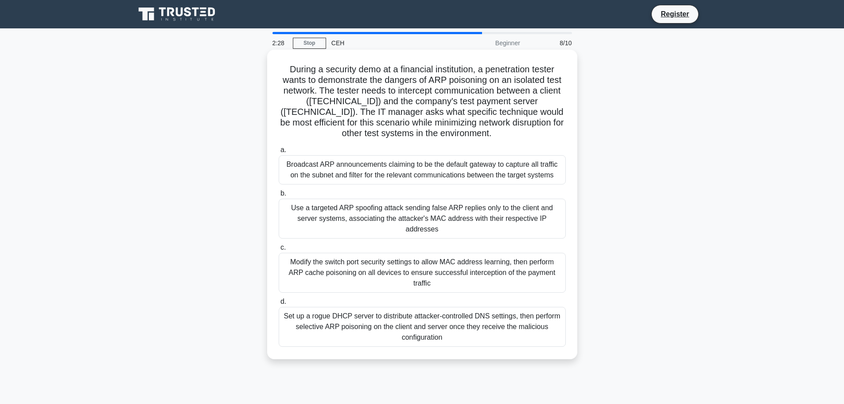
drag, startPoint x: 506, startPoint y: 81, endPoint x: 518, endPoint y: 81, distance: 12.4
click at [512, 81] on h5 "During a security demo at a financial institution, a penetration tester wants t…" at bounding box center [422, 101] width 289 height 75
click at [316, 93] on h5 "During a security demo at a financial institution, a penetration tester wants t…" at bounding box center [422, 101] width 289 height 75
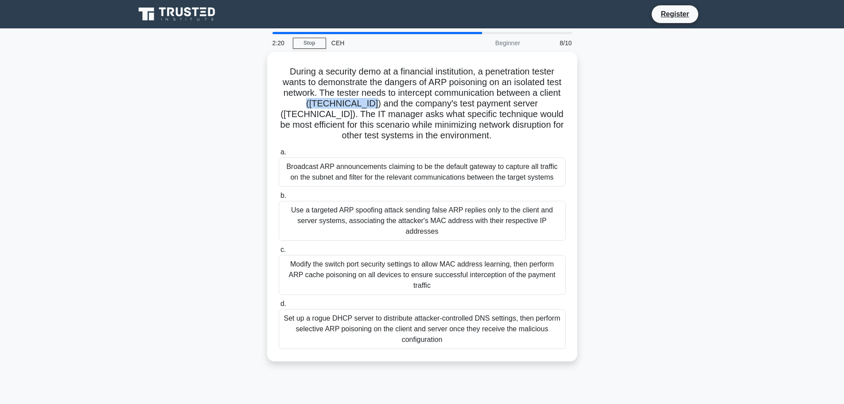
drag, startPoint x: 340, startPoint y: 102, endPoint x: 258, endPoint y: 104, distance: 81.6
click at [258, 104] on div "During a security demo at a financial institution, a penetration tester wants t…" at bounding box center [422, 212] width 585 height 320
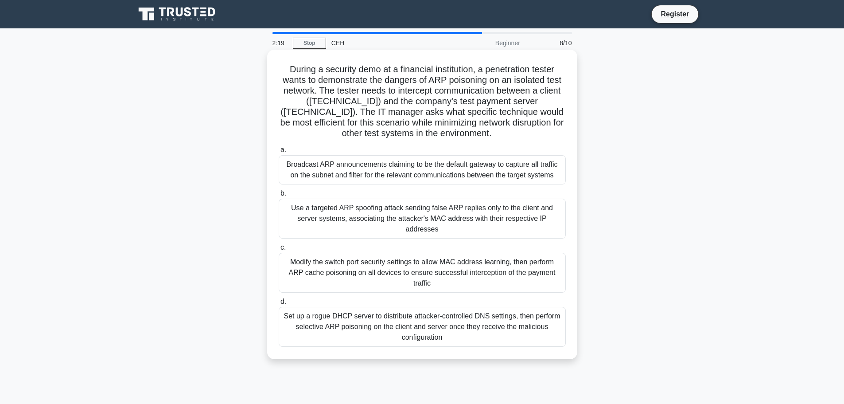
click at [373, 103] on h5 "During a security demo at a financial institution, a penetration tester wants t…" at bounding box center [422, 101] width 289 height 75
drag, startPoint x: 470, startPoint y: 102, endPoint x: 498, endPoint y: 102, distance: 27.9
click at [498, 102] on h5 "During a security demo at a financial institution, a penetration tester wants t…" at bounding box center [422, 101] width 289 height 75
drag, startPoint x: 506, startPoint y: 102, endPoint x: 555, endPoint y: 104, distance: 49.7
click at [555, 104] on h5 "During a security demo at a financial institution, a penetration tester wants t…" at bounding box center [422, 101] width 289 height 75
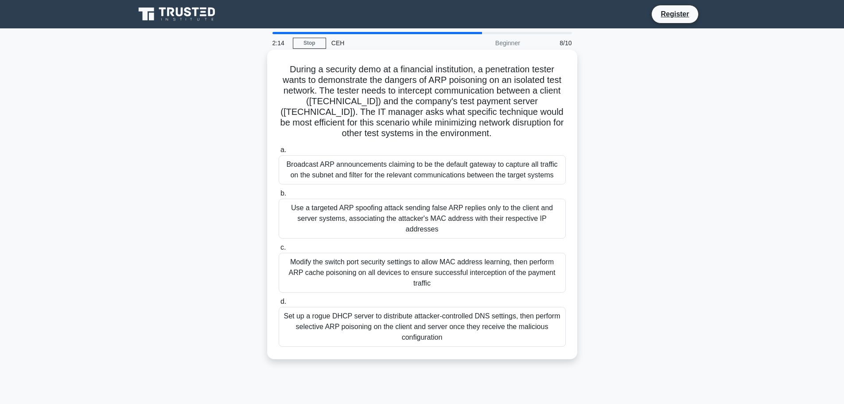
drag, startPoint x: 327, startPoint y: 117, endPoint x: 363, endPoint y: 114, distance: 36.0
click at [326, 117] on h5 "During a security demo at a financial institution, a penetration tester wants t…" at bounding box center [422, 101] width 289 height 75
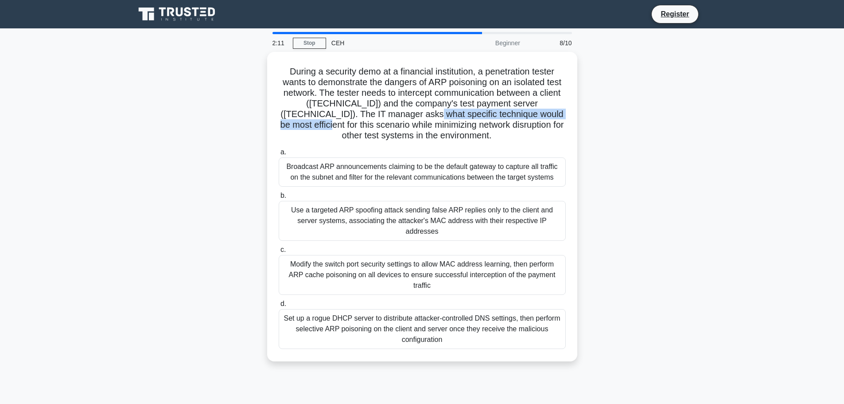
drag, startPoint x: 383, startPoint y: 111, endPoint x: 578, endPoint y: 112, distance: 195.9
click at [578, 112] on div "During a security demo at a financial institution, a penetration tester wants t…" at bounding box center [422, 212] width 585 height 320
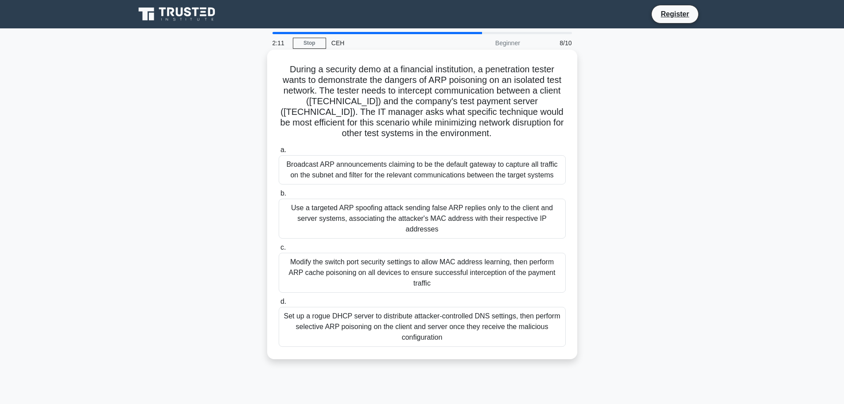
drag, startPoint x: 349, startPoint y: 122, endPoint x: 367, endPoint y: 119, distance: 17.6
click at [356, 119] on h5 "During a security demo at a financial institution, a penetration tester wants t…" at bounding box center [422, 101] width 289 height 75
drag, startPoint x: 285, startPoint y: 68, endPoint x: 492, endPoint y: 332, distance: 335.1
click at [492, 332] on div "During a security demo at a financial institution, a penetration tester wants t…" at bounding box center [422, 204] width 303 height 302
copy div "During a security demo at a financial institution, a penetration tester wants t…"
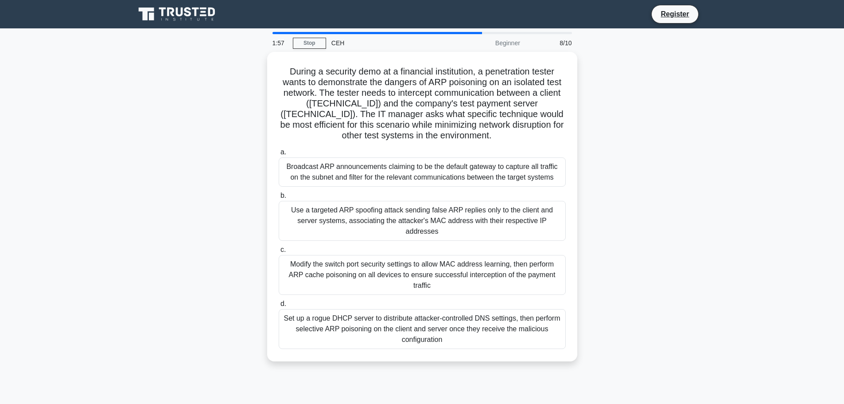
click at [198, 163] on div "During a security demo at a financial institution, a penetration tester wants t…" at bounding box center [422, 212] width 585 height 320
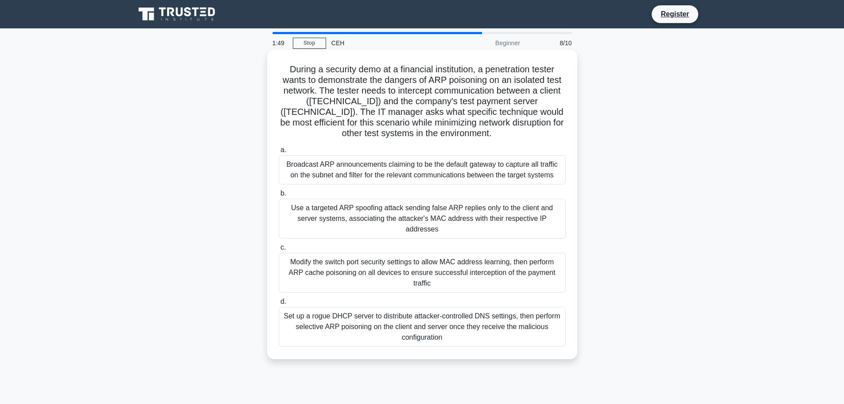
click at [363, 167] on div "Broadcast ARP announcements claiming to be the default gateway to capture all t…" at bounding box center [422, 169] width 287 height 29
click at [279, 153] on input "a. Broadcast ARP announcements claiming to be the default gateway to capture al…" at bounding box center [279, 150] width 0 height 6
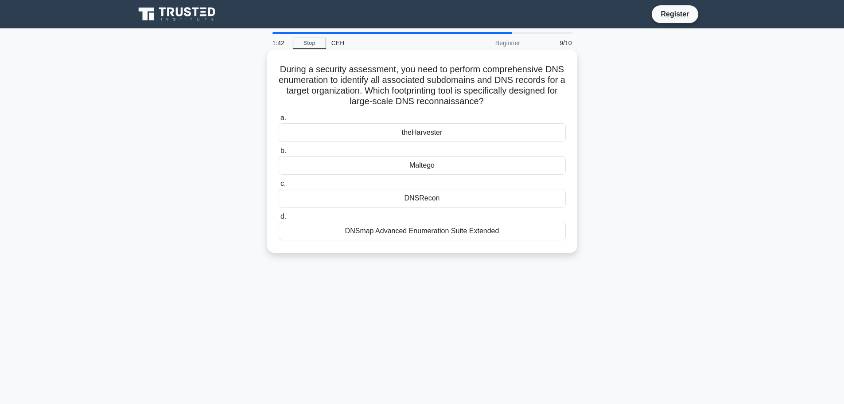
drag, startPoint x: 280, startPoint y: 69, endPoint x: 496, endPoint y: 234, distance: 272.2
click at [496, 234] on div "During a security assessment, you need to perform comprehensive DNS enumeration…" at bounding box center [422, 151] width 303 height 196
copy div "During a security assessment, you need to perform comprehensive DNS enumeration…"
click at [137, 194] on div "During a security assessment, you need to perform comprehensive DNS enumeration…" at bounding box center [422, 159] width 585 height 214
drag, startPoint x: 488, startPoint y: 70, endPoint x: 543, endPoint y: 73, distance: 56.0
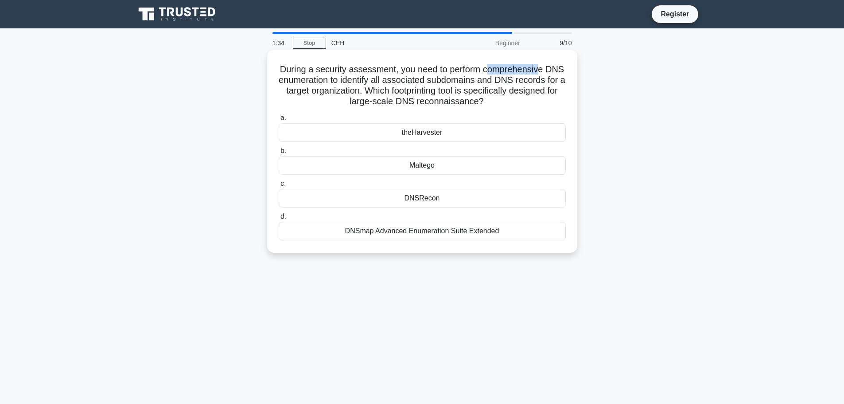
click at [543, 73] on h5 "During a security assessment, you need to perform comprehensive DNS enumeration…" at bounding box center [422, 85] width 289 height 43
drag, startPoint x: 356, startPoint y: 84, endPoint x: 375, endPoint y: 84, distance: 18.6
click at [359, 84] on h5 "During a security assessment, you need to perform comprehensive DNS enumeration…" at bounding box center [422, 85] width 289 height 43
click at [293, 254] on div "During a security assessment, you need to perform comprehensive DNS enumeration…" at bounding box center [422, 159] width 585 height 214
click at [437, 202] on div "DNSRecon" at bounding box center [422, 198] width 287 height 19
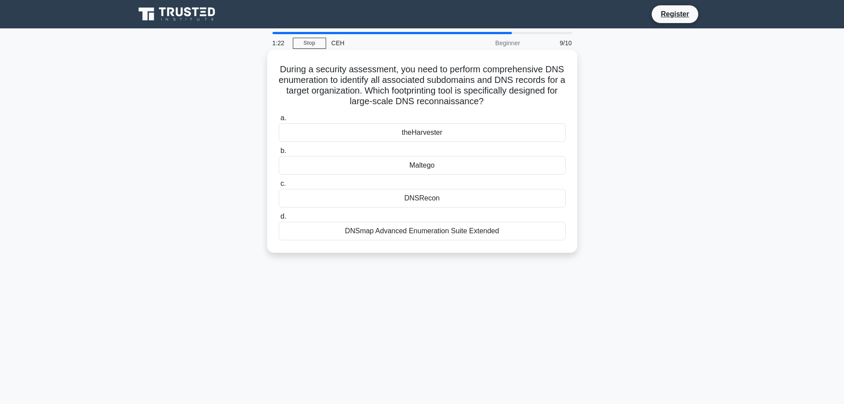
click at [279, 187] on input "c. DNSRecon" at bounding box center [279, 184] width 0 height 6
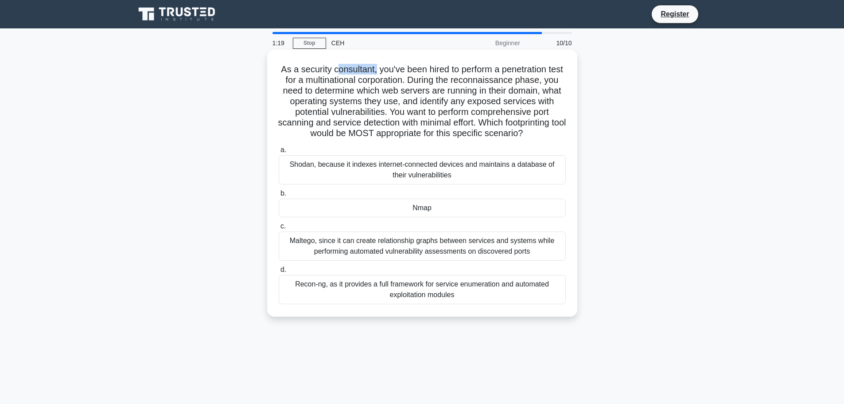
drag, startPoint x: 343, startPoint y: 69, endPoint x: 383, endPoint y: 72, distance: 40.1
click at [383, 72] on h5 "As a security consultant, you've been hired to perform a penetration test for a…" at bounding box center [422, 101] width 289 height 75
click at [369, 69] on h5 "As a security consultant, you've been hired to perform a penetration test for a…" at bounding box center [422, 101] width 289 height 75
click at [378, 72] on h5 "As a security consultant, you've been hired to perform a penetration test for a…" at bounding box center [422, 101] width 289 height 75
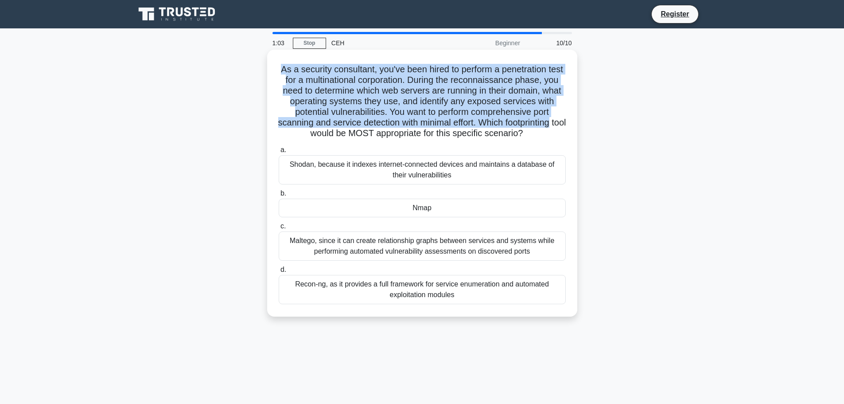
drag, startPoint x: 279, startPoint y: 71, endPoint x: 565, endPoint y: 122, distance: 290.9
click at [565, 122] on h5 "As a security consultant, you've been hired to perform a penetration test for a…" at bounding box center [422, 101] width 289 height 75
click at [351, 82] on h5 "As a security consultant, you've been hired to perform a penetration test for a…" at bounding box center [422, 101] width 289 height 75
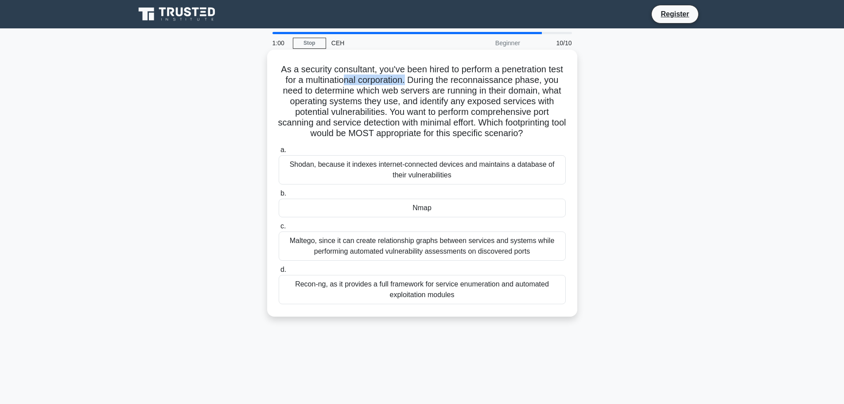
drag, startPoint x: 359, startPoint y: 80, endPoint x: 426, endPoint y: 84, distance: 66.6
click at [426, 84] on h5 "As a security consultant, you've been hired to perform a penetration test for a…" at bounding box center [422, 101] width 289 height 75
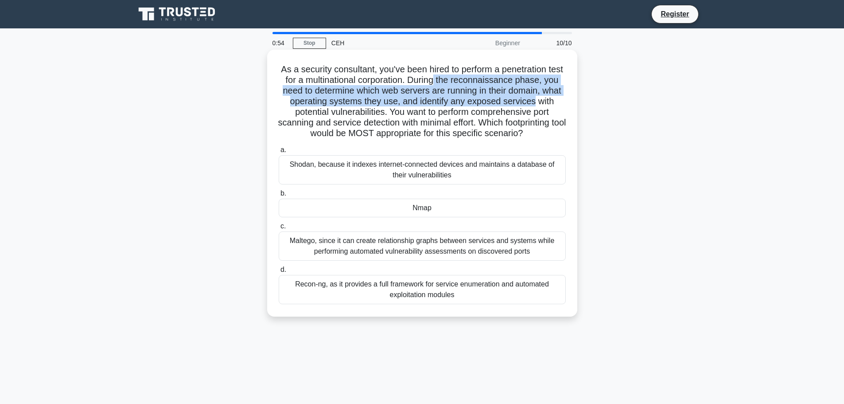
drag, startPoint x: 455, startPoint y: 79, endPoint x: 559, endPoint y: 98, distance: 106.3
click at [559, 98] on h5 "As a security consultant, you've been hired to perform a penetration test for a…" at bounding box center [422, 101] width 289 height 75
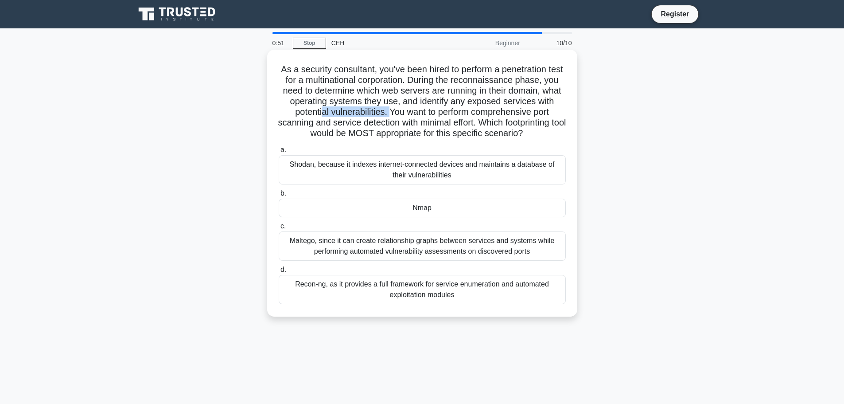
drag, startPoint x: 330, startPoint y: 113, endPoint x: 399, endPoint y: 113, distance: 68.3
click at [399, 113] on h5 "As a security consultant, you've been hired to perform a penetration test for a…" at bounding box center [422, 101] width 289 height 75
drag, startPoint x: 482, startPoint y: 113, endPoint x: 569, endPoint y: 131, distance: 89.3
click at [569, 131] on div "As a security consultant, you've been hired to perform a penetration test for a…" at bounding box center [422, 183] width 303 height 260
click at [397, 128] on h5 "As a security consultant, you've been hired to perform a penetration test for a…" at bounding box center [422, 101] width 289 height 75
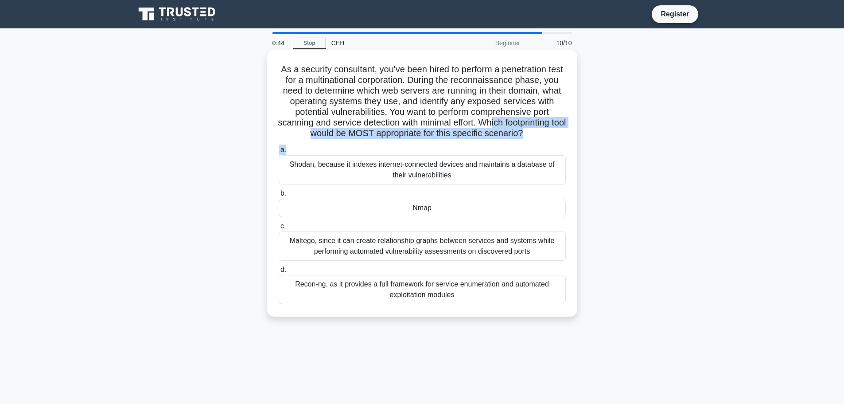
drag, startPoint x: 503, startPoint y: 125, endPoint x: 563, endPoint y: 148, distance: 64.3
click at [563, 148] on div "As a security consultant, you've been hired to perform a penetration test for a…" at bounding box center [422, 183] width 303 height 260
click at [537, 143] on div "As a security consultant, you've been hired to perform a penetration test for a…" at bounding box center [422, 183] width 303 height 260
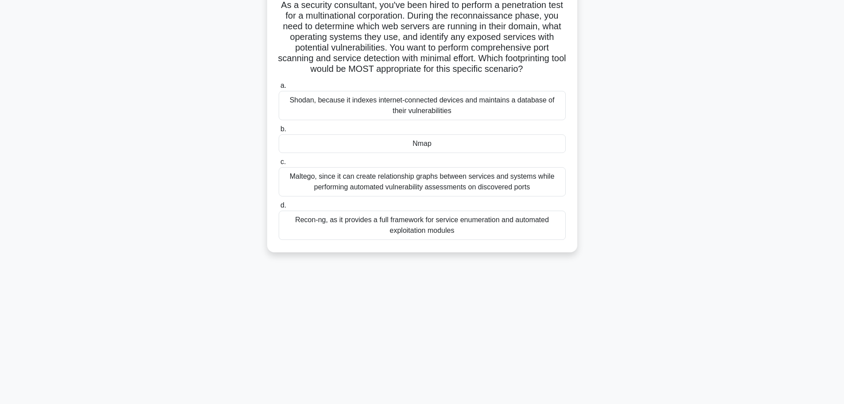
scroll to position [75, 0]
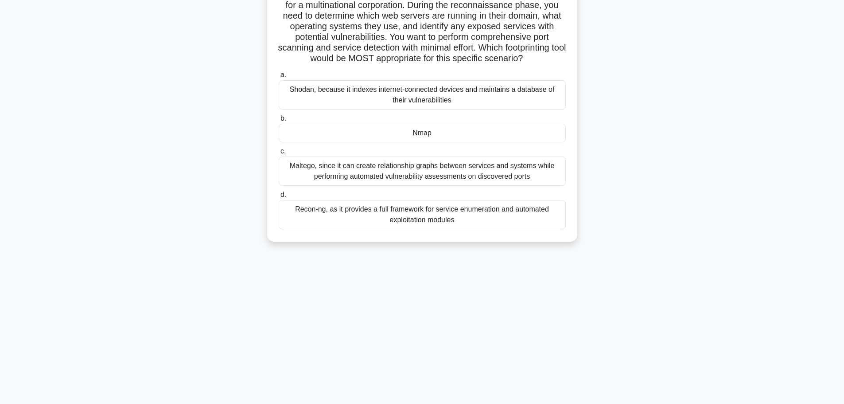
click at [389, 141] on div "Nmap" at bounding box center [422, 133] width 287 height 19
click at [279, 121] on input "b. Nmap" at bounding box center [279, 119] width 0 height 6
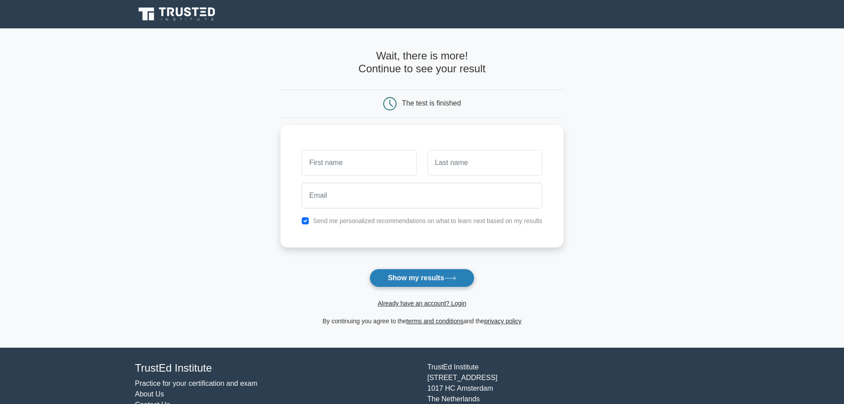
click at [418, 280] on button "Show my results" at bounding box center [422, 278] width 105 height 19
click at [341, 161] on input "text" at bounding box center [359, 161] width 115 height 26
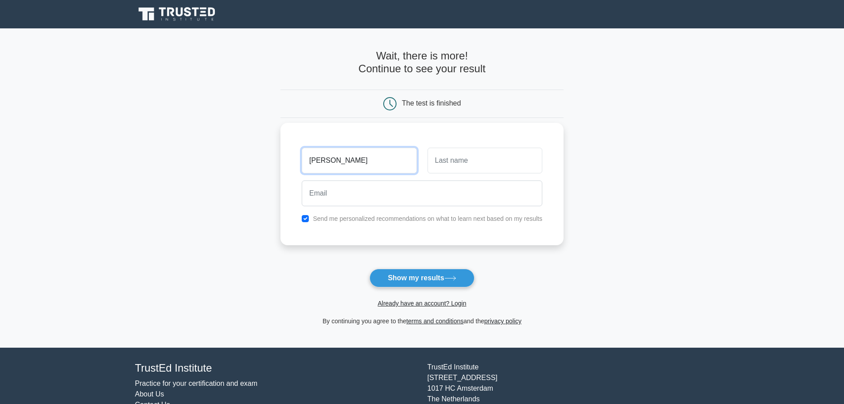
type input "sonu"
click at [457, 166] on input "text" at bounding box center [485, 161] width 115 height 26
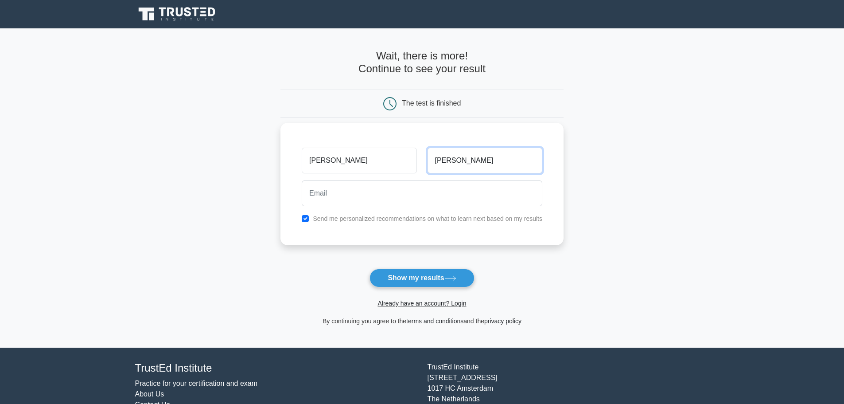
drag, startPoint x: 478, startPoint y: 161, endPoint x: 456, endPoint y: 160, distance: 21.7
click at [456, 160] on input "kumar singh" at bounding box center [485, 161] width 115 height 26
type input "kumar pandey"
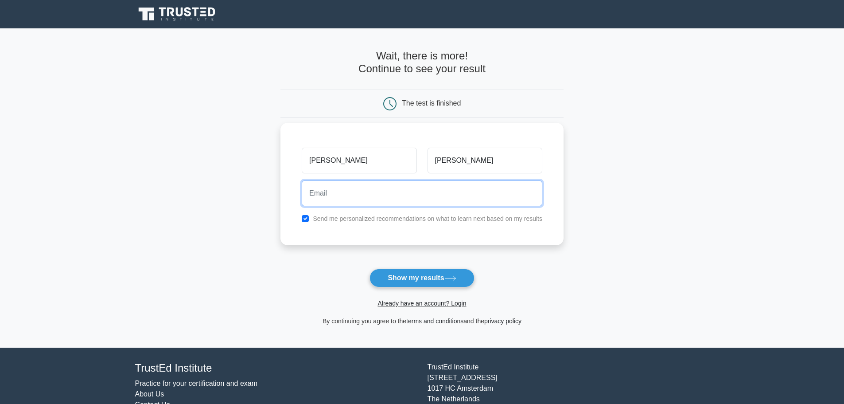
click at [332, 188] on input "email" at bounding box center [422, 193] width 241 height 26
type input "k"
type input "sonup2346@gmail.com"
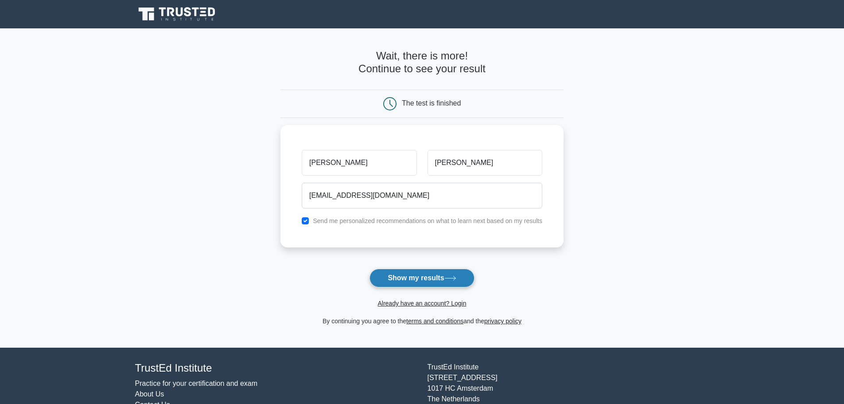
drag, startPoint x: 448, startPoint y: 256, endPoint x: 395, endPoint y: 285, distance: 60.9
drag, startPoint x: 395, startPoint y: 285, endPoint x: 357, endPoint y: 283, distance: 38.2
click at [353, 283] on form "Wait, there is more! Continue to see your result The test is finished sonu" at bounding box center [422, 188] width 283 height 277
click at [383, 283] on button "Show my results" at bounding box center [422, 278] width 105 height 19
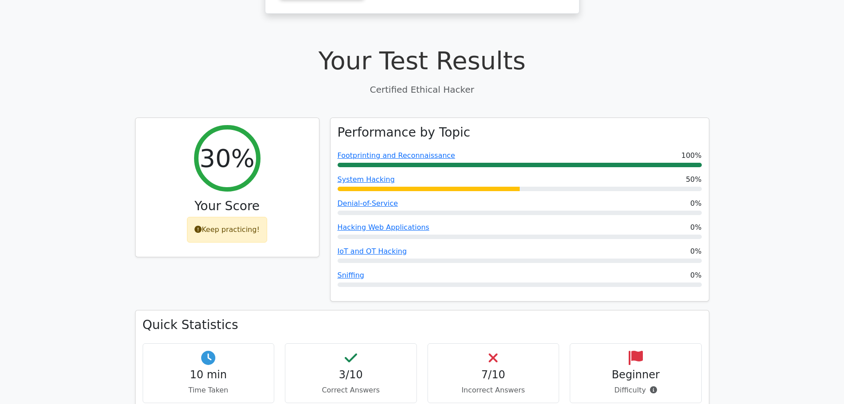
scroll to position [222, 0]
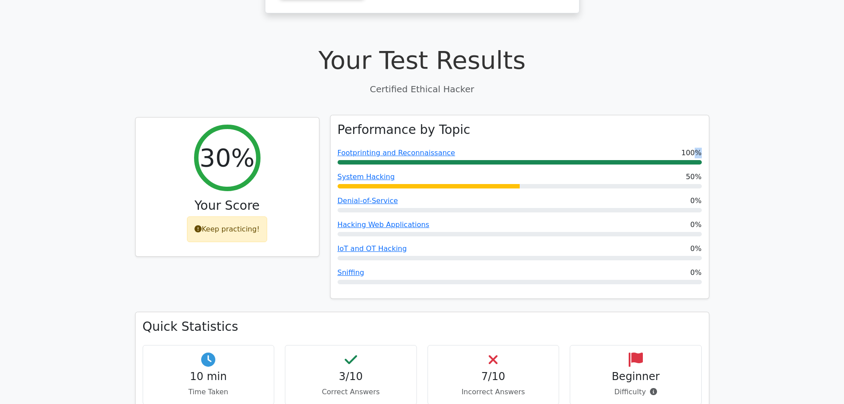
drag, startPoint x: 696, startPoint y: 137, endPoint x: 578, endPoint y: 144, distance: 118.1
click at [578, 144] on div "Performance by Topic Footprinting and Reconnaissance 100% System Hacking 50% De…" at bounding box center [520, 207] width 379 height 184
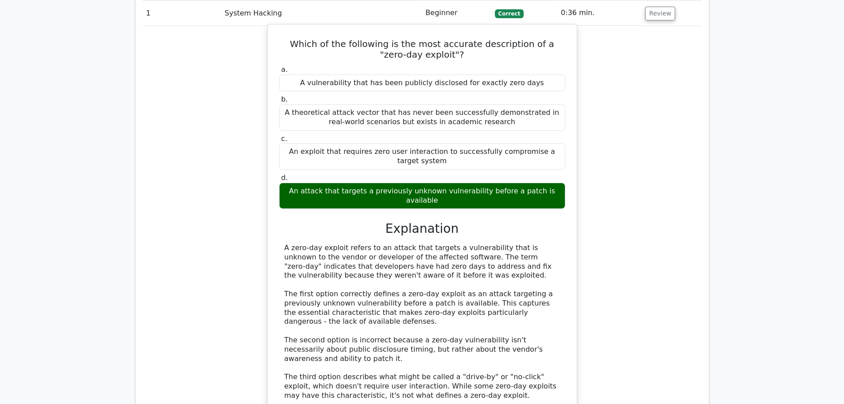
scroll to position [709, 0]
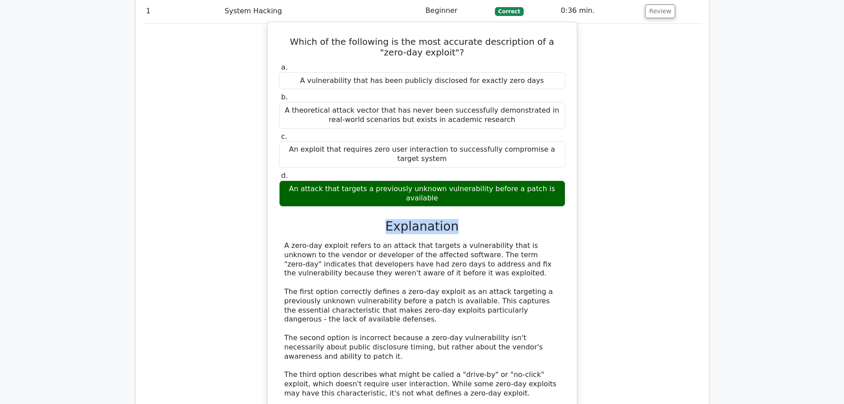
drag, startPoint x: 392, startPoint y: 190, endPoint x: 476, endPoint y: 191, distance: 83.8
click at [476, 219] on h3 "Explanation" at bounding box center [423, 226] width 276 height 15
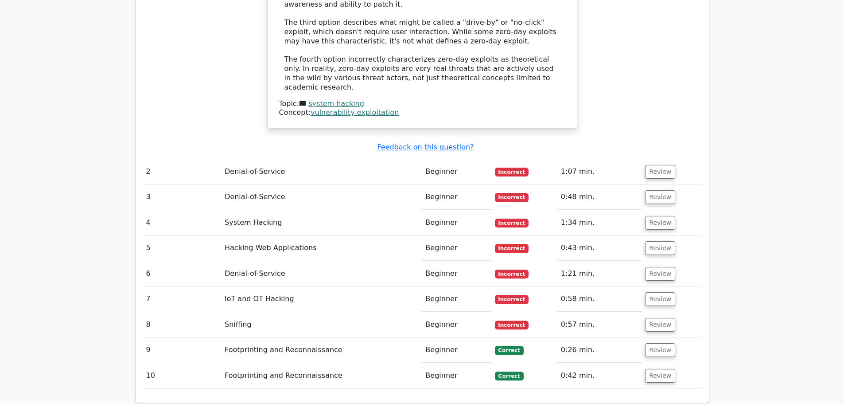
scroll to position [1064, 0]
click at [667, 164] on button "Review" at bounding box center [660, 171] width 30 height 14
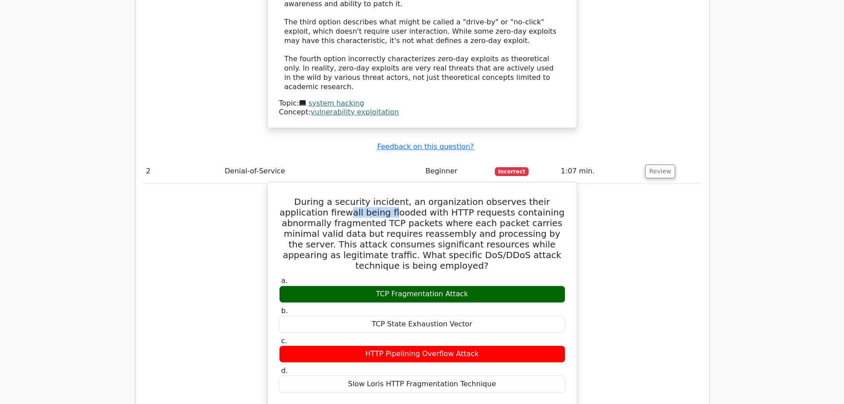
drag, startPoint x: 309, startPoint y: 156, endPoint x: 356, endPoint y: 154, distance: 47.4
click at [356, 196] on h5 "During a security incident, an organization observes their application firewall…" at bounding box center [422, 233] width 288 height 74
drag, startPoint x: 340, startPoint y: 231, endPoint x: 432, endPoint y: 230, distance: 92.2
click at [432, 285] on div "TCP Fragmentation Attack" at bounding box center [422, 293] width 286 height 17
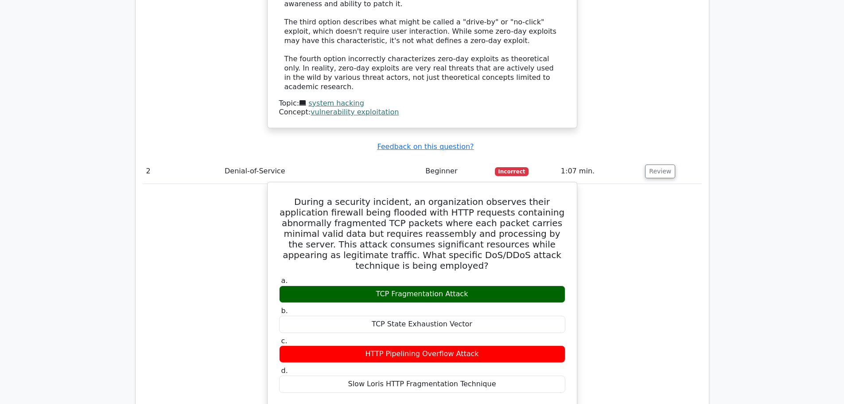
click at [432, 285] on div "TCP Fragmentation Attack" at bounding box center [422, 293] width 286 height 17
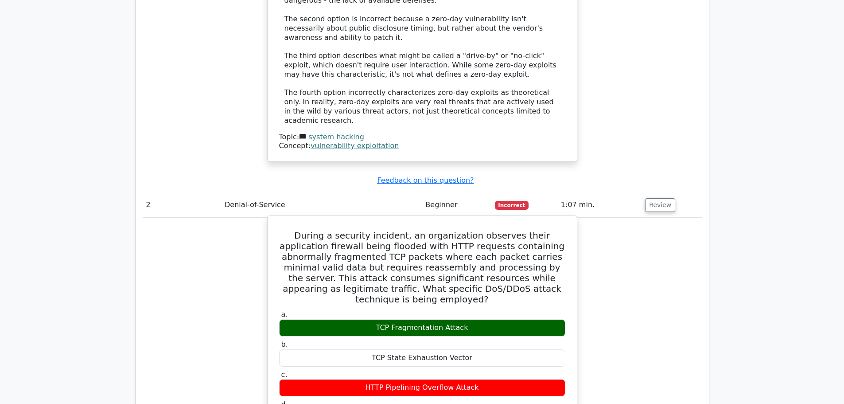
scroll to position [1108, 0]
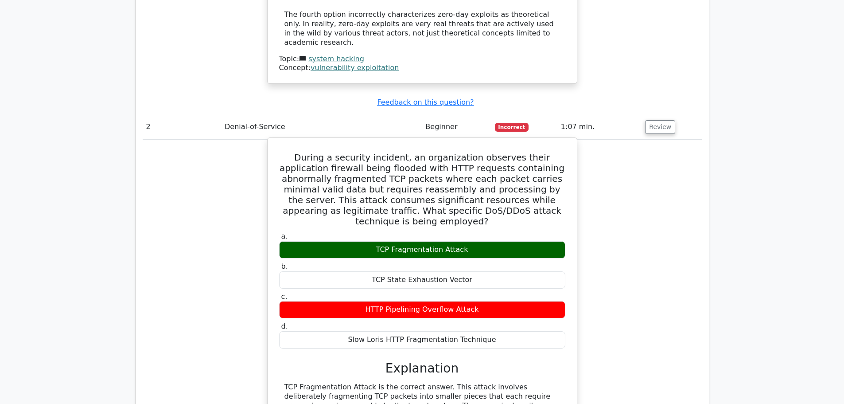
click at [414, 152] on h5 "During a security incident, an organization observes their application firewall…" at bounding box center [422, 189] width 288 height 74
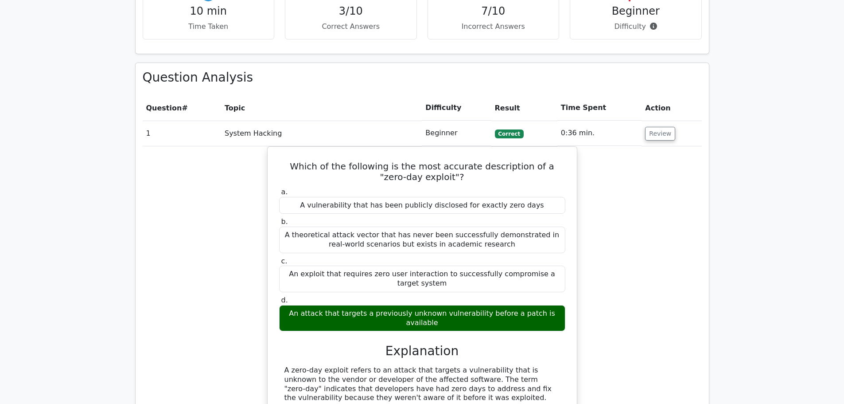
scroll to position [665, 0]
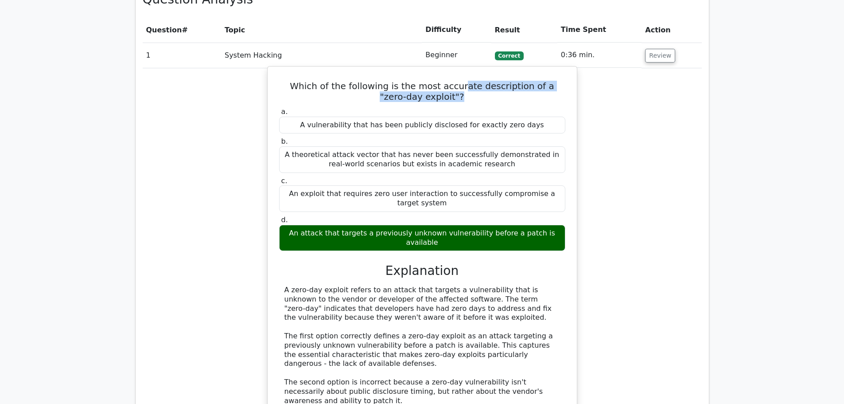
drag, startPoint x: 442, startPoint y: 66, endPoint x: 550, endPoint y: 71, distance: 107.9
click at [550, 81] on h5 "Which of the following is the most accurate description of a "zero-day exploit"?" at bounding box center [422, 91] width 288 height 21
click at [464, 107] on label "a. A vulnerability that has been publicly disclosed for exactly zero days" at bounding box center [422, 120] width 286 height 27
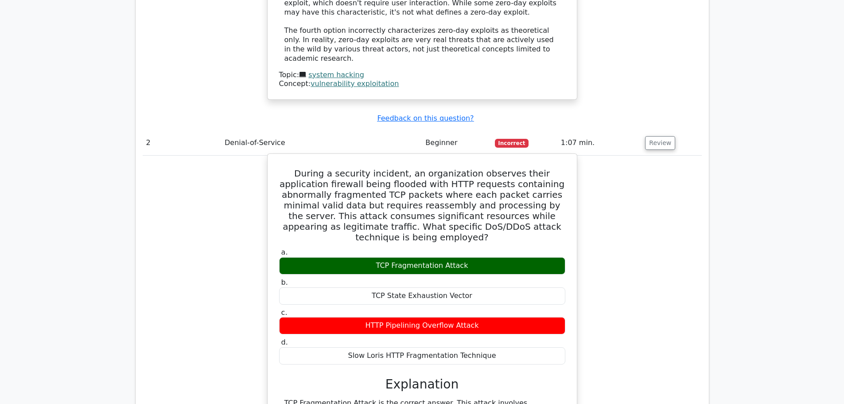
scroll to position [1108, 0]
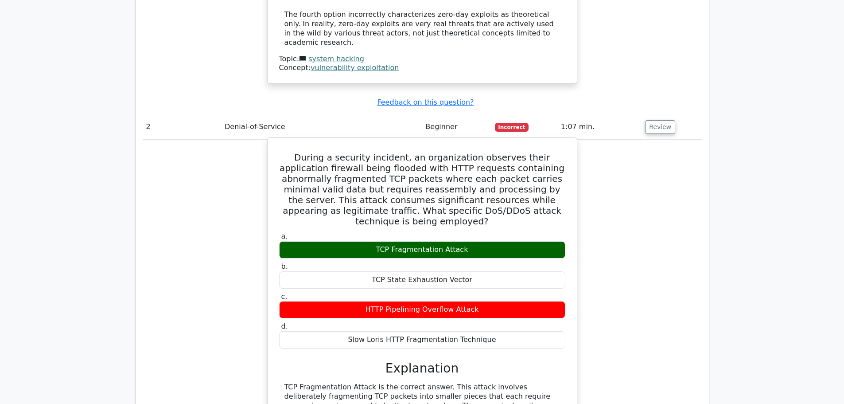
click at [359, 152] on h5 "During a security incident, an organization observes their application firewall…" at bounding box center [422, 189] width 288 height 74
drag, startPoint x: 408, startPoint y: 100, endPoint x: 571, endPoint y: 102, distance: 163.6
click at [571, 141] on div "During a security incident, an organization observes their application firewall…" at bounding box center [422, 384] width 302 height 486
drag, startPoint x: 340, startPoint y: 111, endPoint x: 364, endPoint y: 111, distance: 24.4
click at [349, 152] on h5 "During a security incident, an organization observes their application firewall…" at bounding box center [422, 189] width 288 height 74
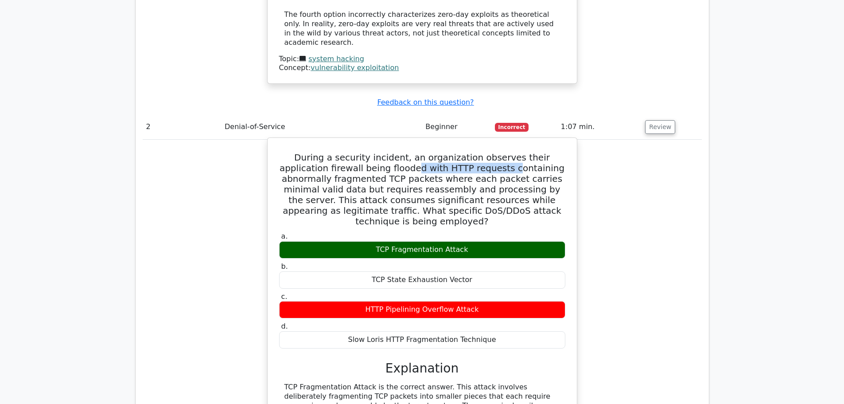
drag, startPoint x: 372, startPoint y: 111, endPoint x: 469, endPoint y: 111, distance: 96.6
click at [469, 152] on h5 "During a security incident, an organization observes their application firewall…" at bounding box center [422, 189] width 288 height 74
click at [477, 152] on h5 "During a security incident, an organization observes their application firewall…" at bounding box center [422, 189] width 288 height 74
drag, startPoint x: 477, startPoint y: 115, endPoint x: 407, endPoint y: 122, distance: 70.8
click at [407, 152] on h5 "During a security incident, an organization observes their application firewall…" at bounding box center [422, 189] width 288 height 74
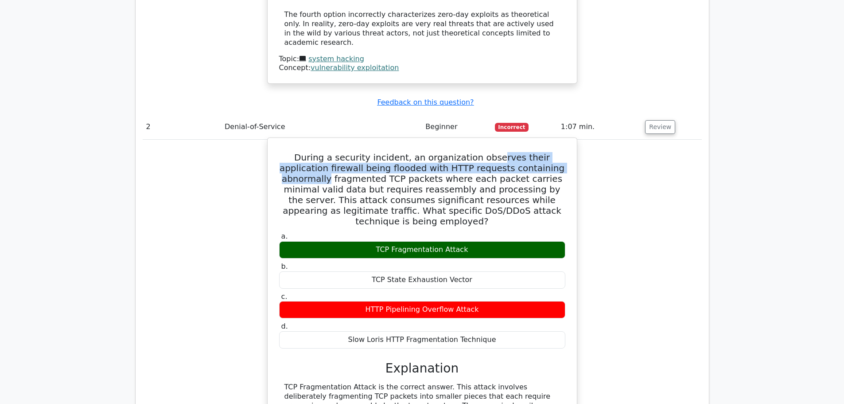
drag, startPoint x: 474, startPoint y: 100, endPoint x: 559, endPoint y: 105, distance: 85.7
click at [559, 152] on h5 "During a security incident, an organization observes their application firewall…" at bounding box center [422, 189] width 288 height 74
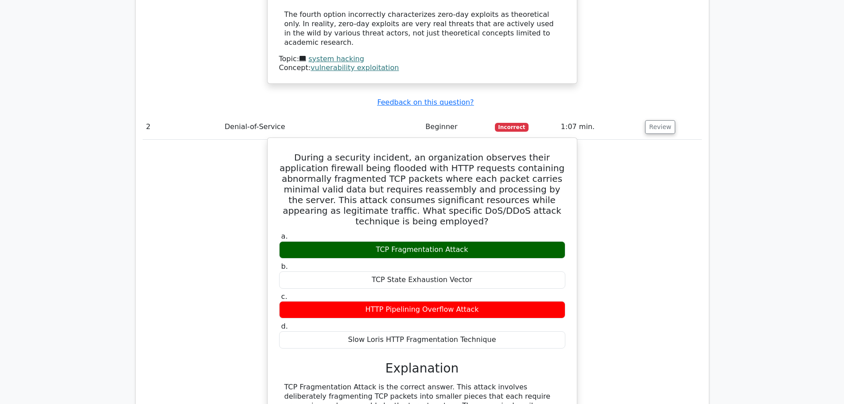
click at [318, 152] on h5 "During a security incident, an organization observes their application firewall…" at bounding box center [422, 189] width 288 height 74
drag, startPoint x: 359, startPoint y: 113, endPoint x: 461, endPoint y: 114, distance: 102.0
click at [461, 152] on h5 "During a security incident, an organization observes their application firewall…" at bounding box center [422, 189] width 288 height 74
drag, startPoint x: 497, startPoint y: 117, endPoint x: 534, endPoint y: 118, distance: 36.8
click at [534, 152] on h5 "During a security incident, an organization observes their application firewall…" at bounding box center [422, 189] width 288 height 74
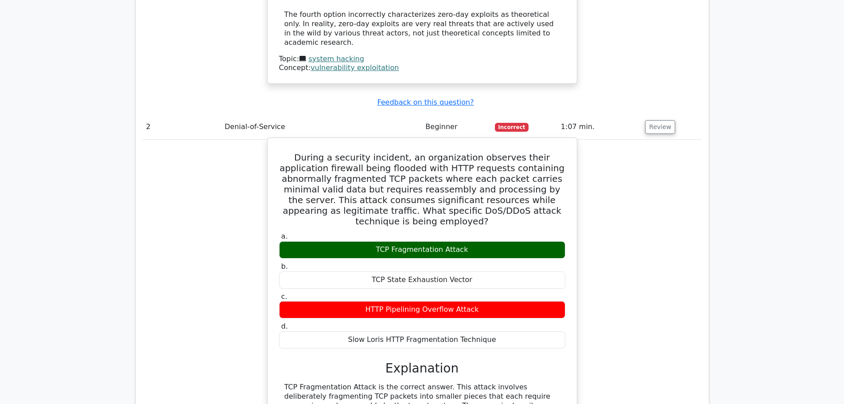
click at [300, 152] on h5 "During a security incident, an organization observes their application firewall…" at bounding box center [422, 189] width 288 height 74
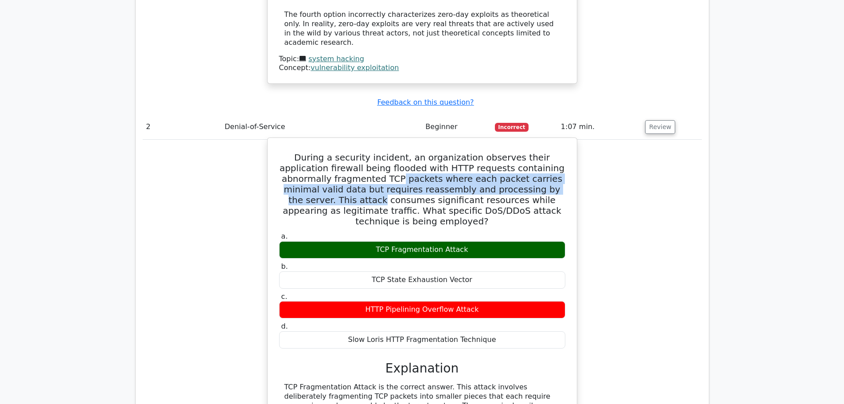
drag, startPoint x: 345, startPoint y: 121, endPoint x: 565, endPoint y: 129, distance: 220.4
click at [565, 152] on h5 "During a security incident, an organization observes their application firewall…" at bounding box center [422, 189] width 288 height 74
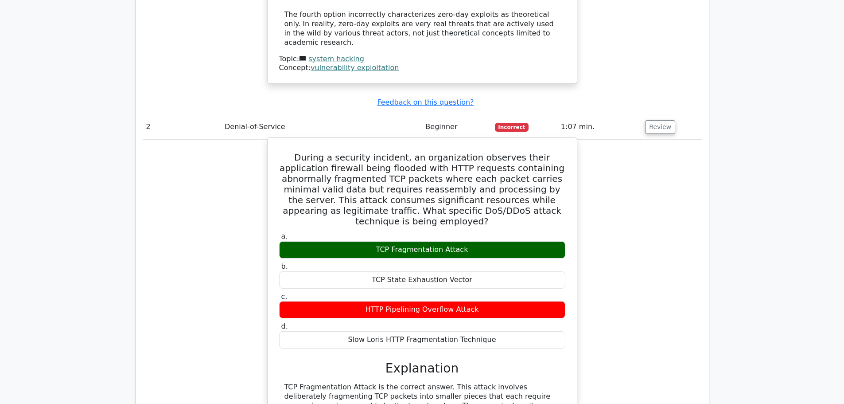
drag, startPoint x: 555, startPoint y: 140, endPoint x: 522, endPoint y: 142, distance: 32.9
click at [548, 152] on h5 "During a security incident, an organization observes their application firewall…" at bounding box center [422, 189] width 288 height 74
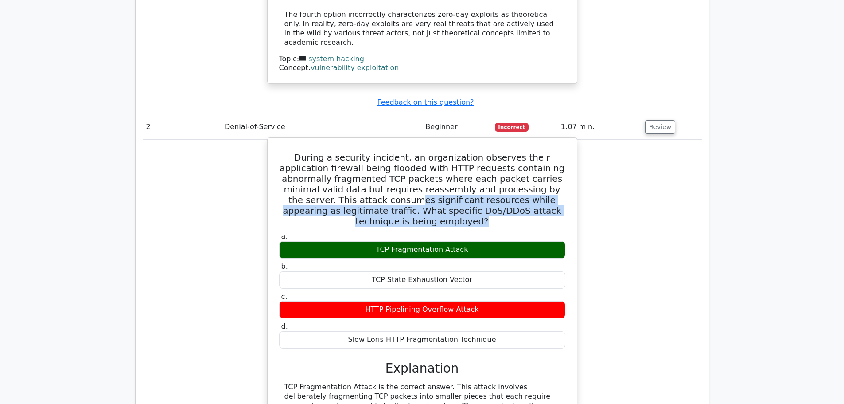
drag, startPoint x: 341, startPoint y: 145, endPoint x: 549, endPoint y: 155, distance: 208.1
click at [549, 155] on h5 "During a security incident, an organization observes their application firewall…" at bounding box center [422, 189] width 288 height 74
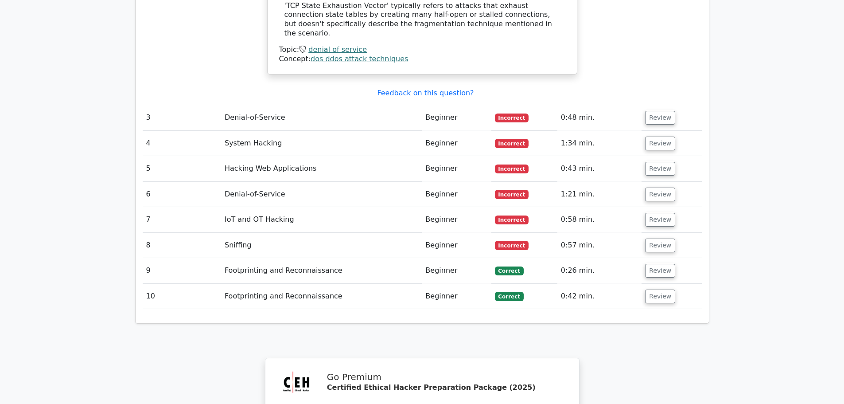
scroll to position [1773, 0]
